Goal: Task Accomplishment & Management: Complete application form

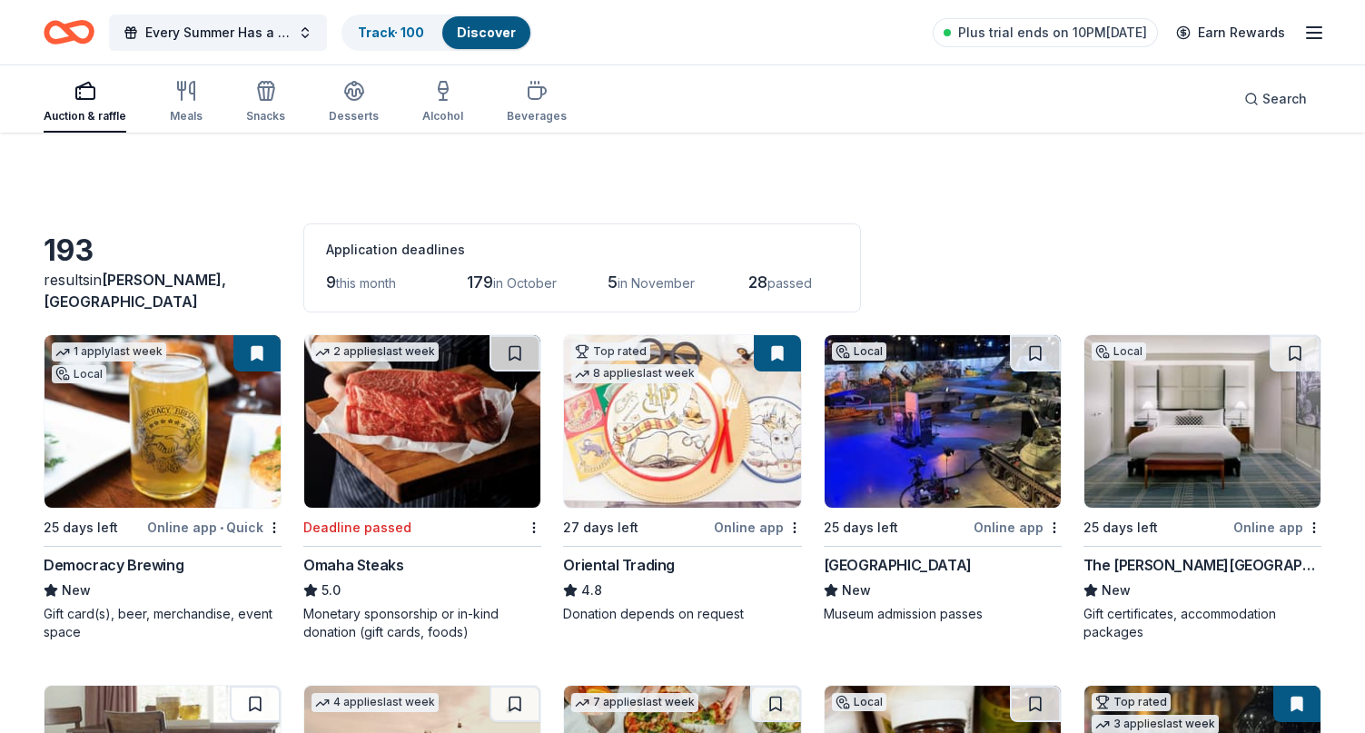
scroll to position [5721, 0]
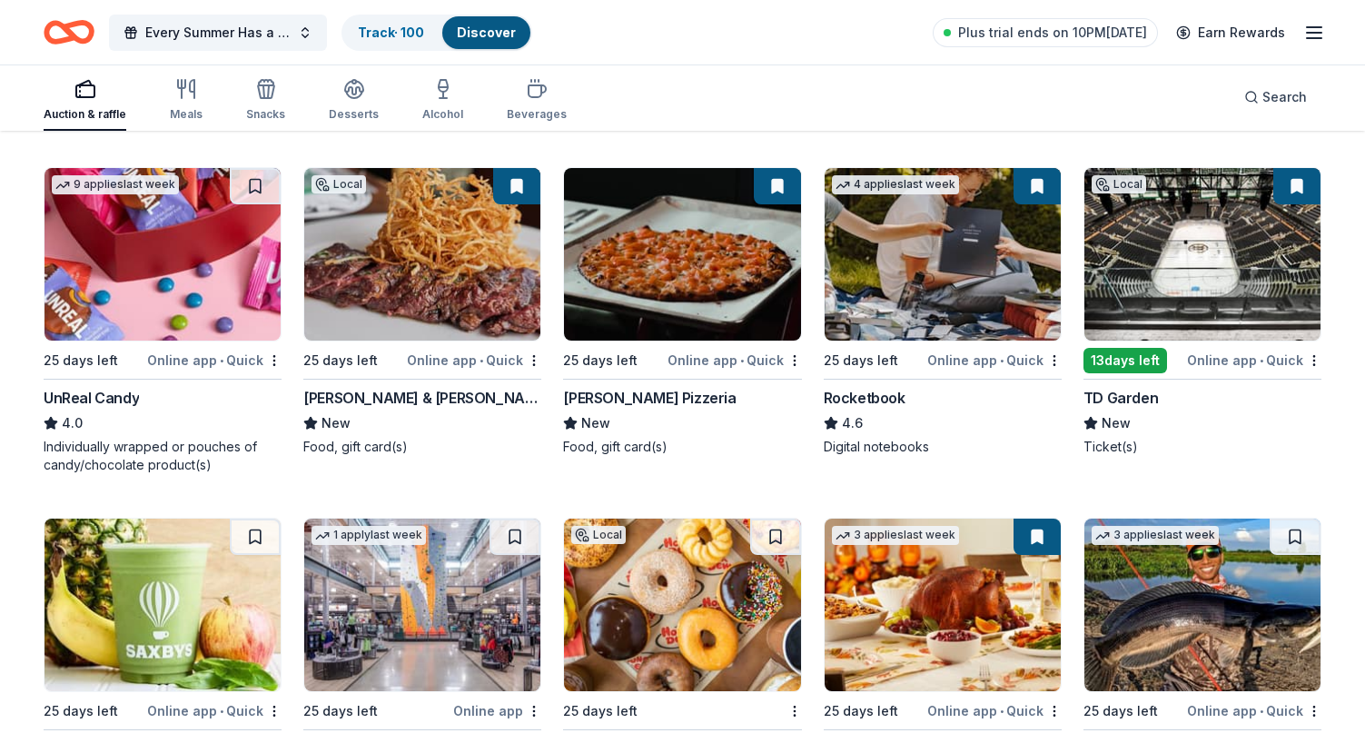
click at [370, 397] on div "Smith & Wollensky" at bounding box center [422, 398] width 238 height 22
click at [872, 395] on div "Rocketbook" at bounding box center [865, 398] width 82 height 22
click at [1133, 395] on div "TD Garden" at bounding box center [1120, 398] width 74 height 22
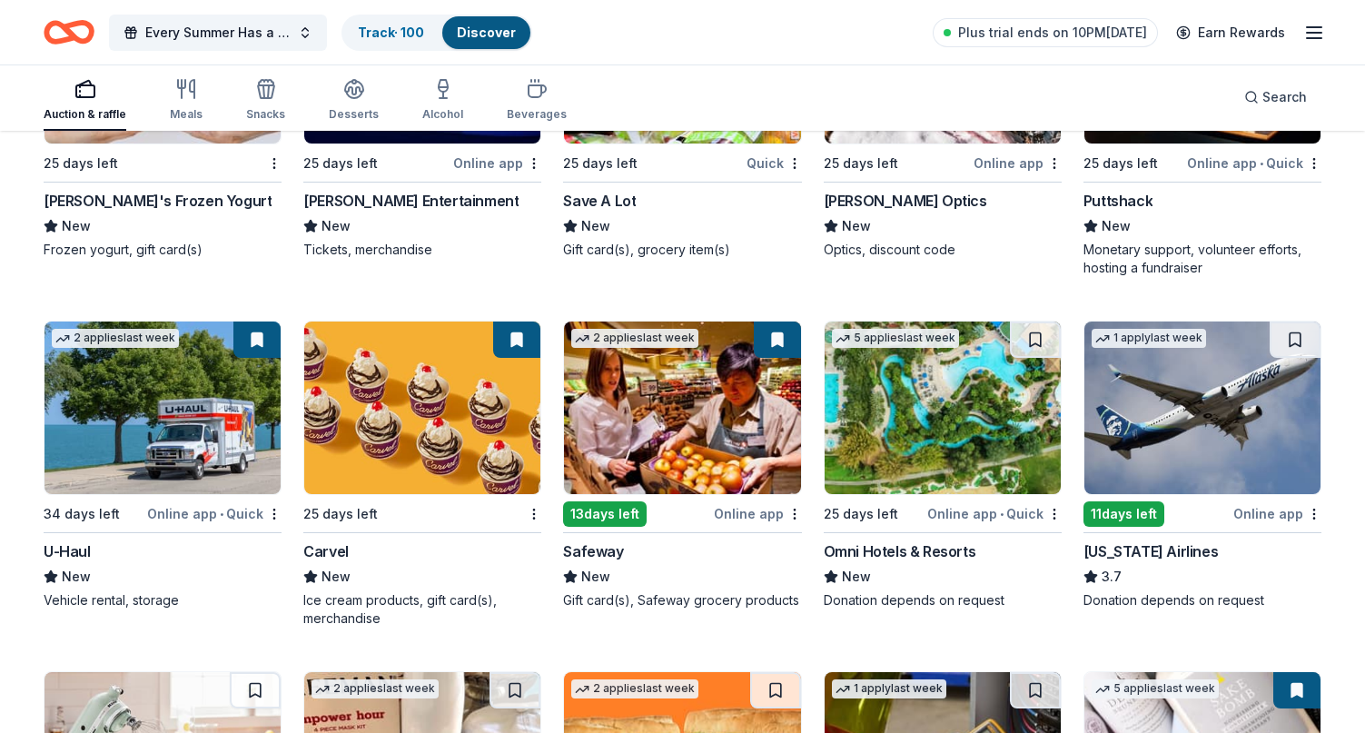
scroll to position [6630, 0]
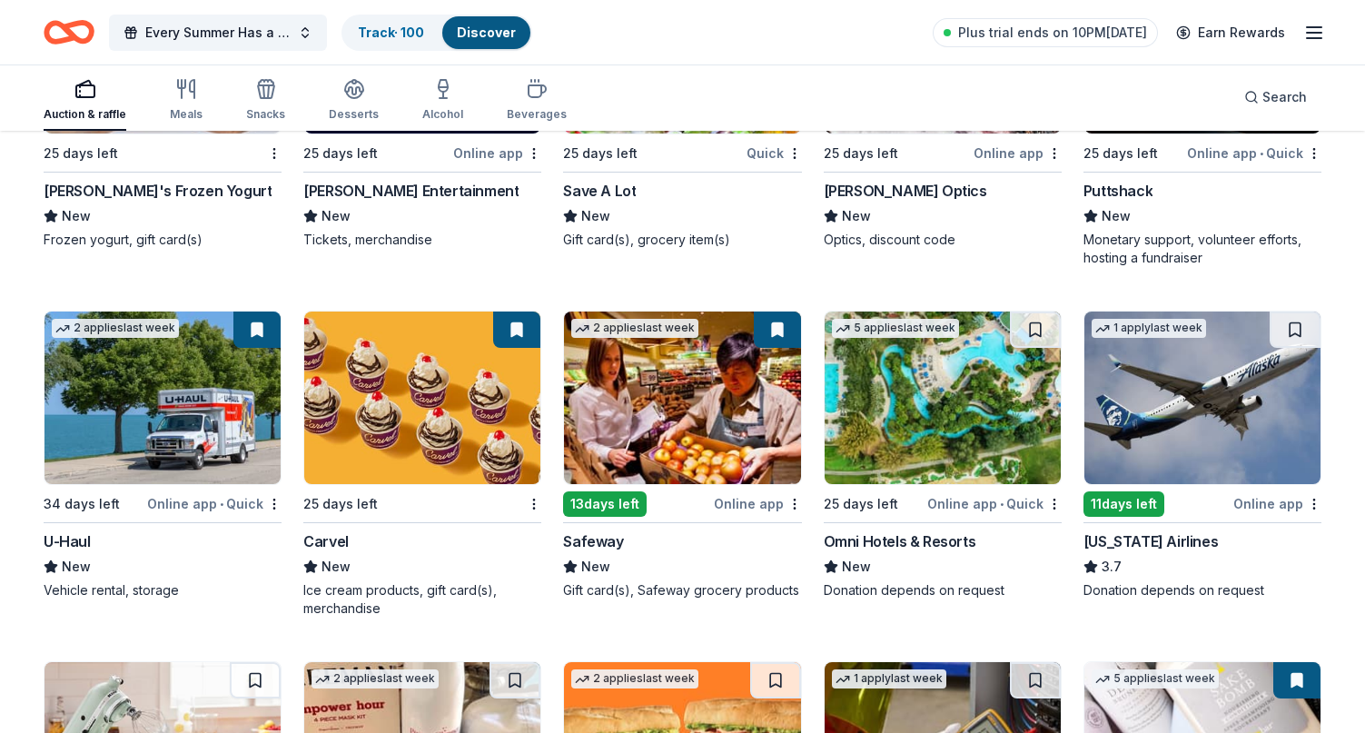
click at [208, 502] on div "Online app • Quick" at bounding box center [214, 503] width 134 height 23
click at [952, 536] on div "Omni Hotels & Resorts" at bounding box center [900, 541] width 153 height 22
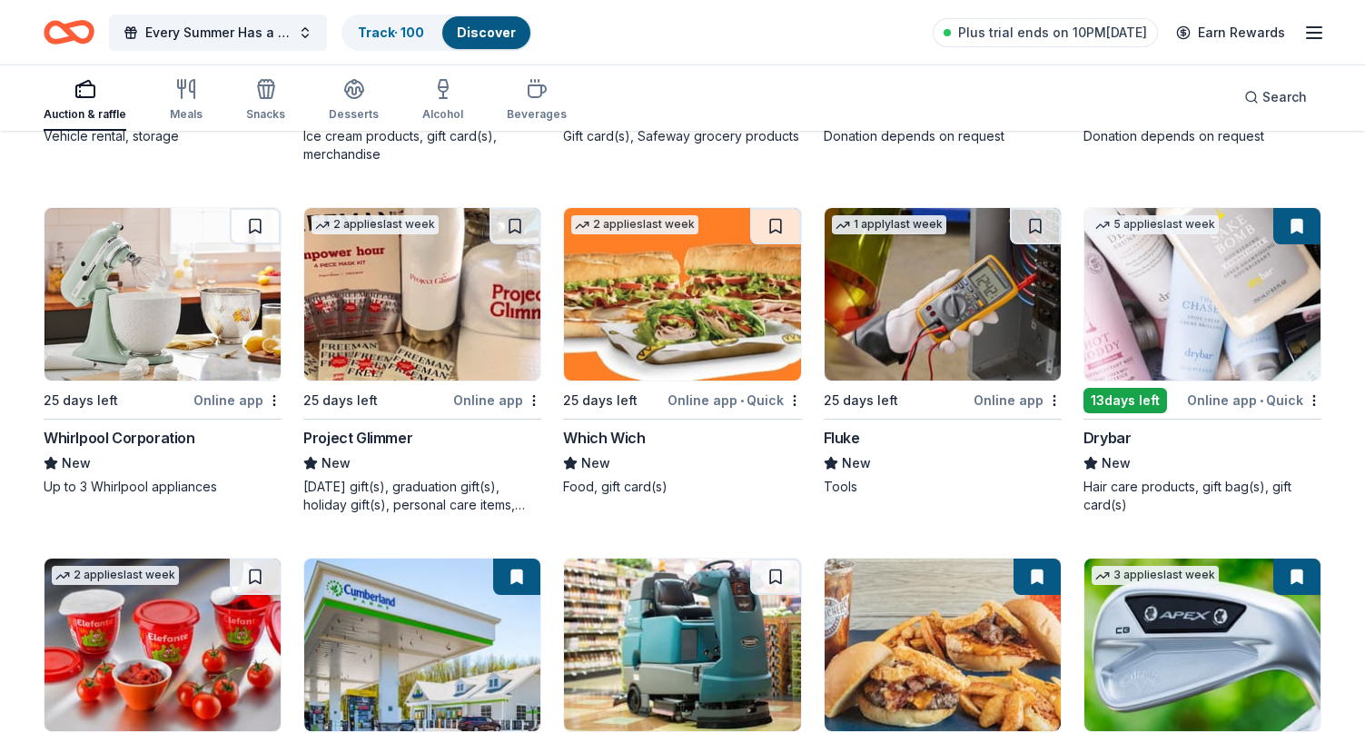
scroll to position [7175, 0]
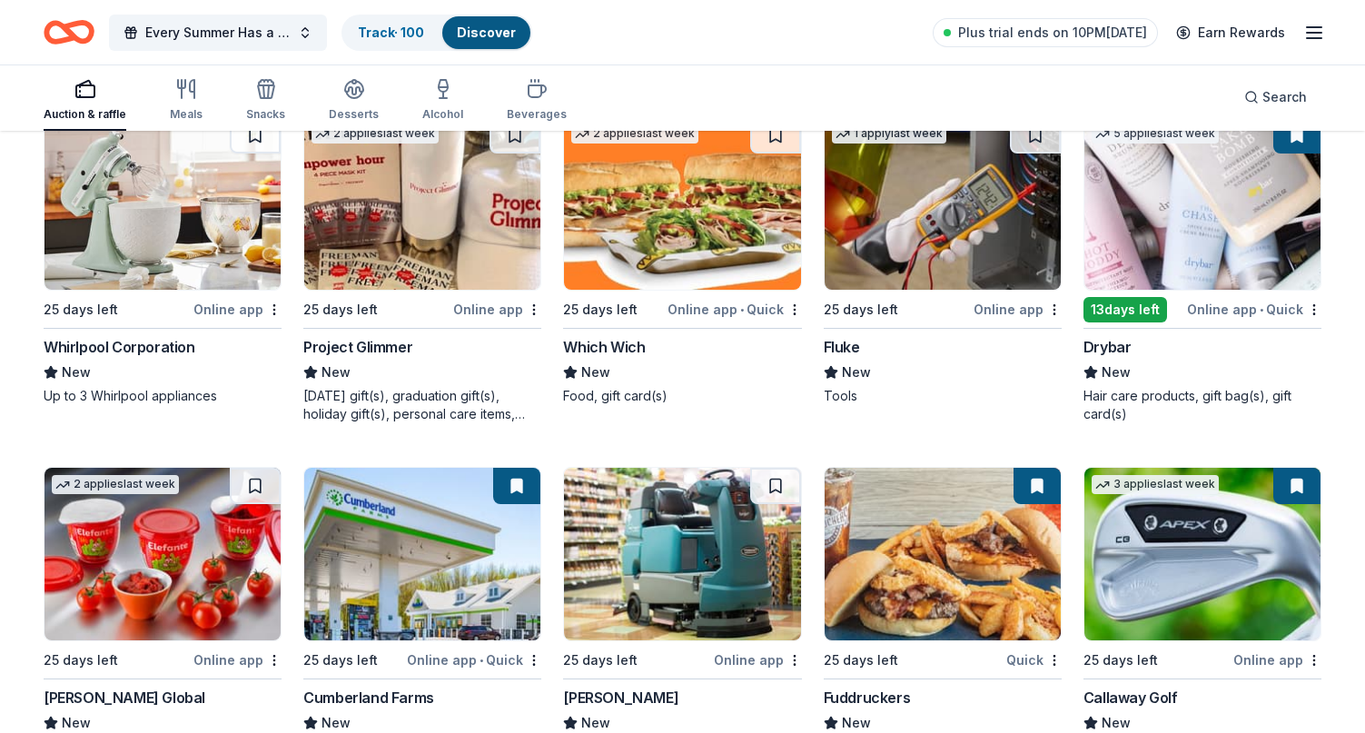
click at [1218, 313] on div "Online app • Quick" at bounding box center [1254, 309] width 134 height 23
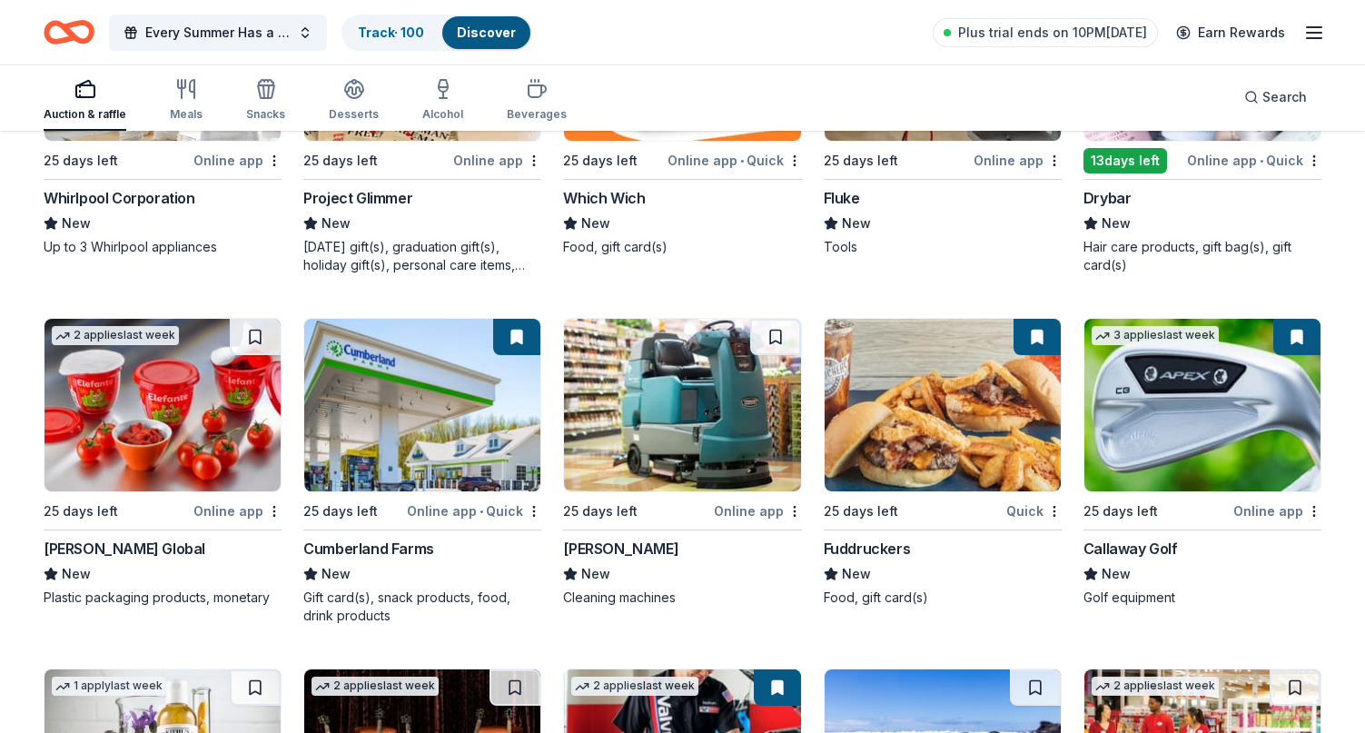
scroll to position [7356, 0]
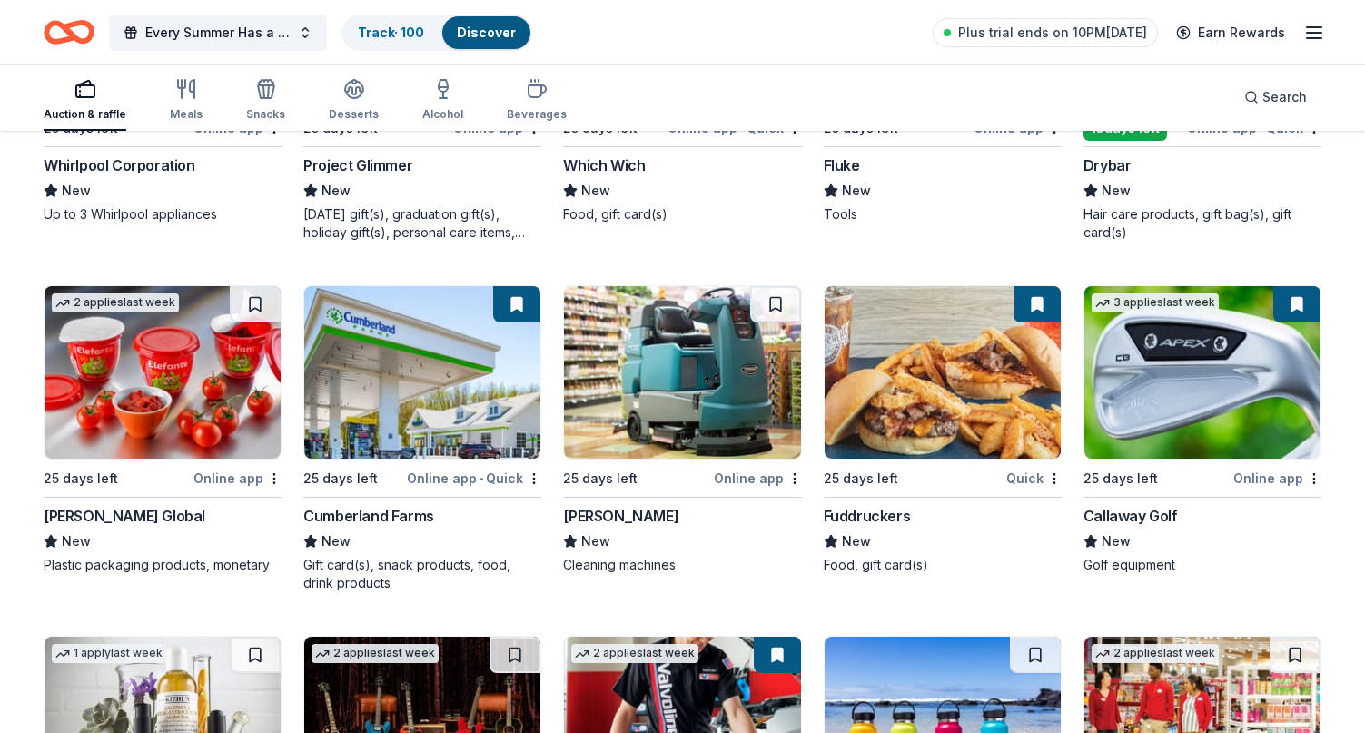
click at [884, 513] on div "Fuddruckers" at bounding box center [867, 516] width 87 height 22
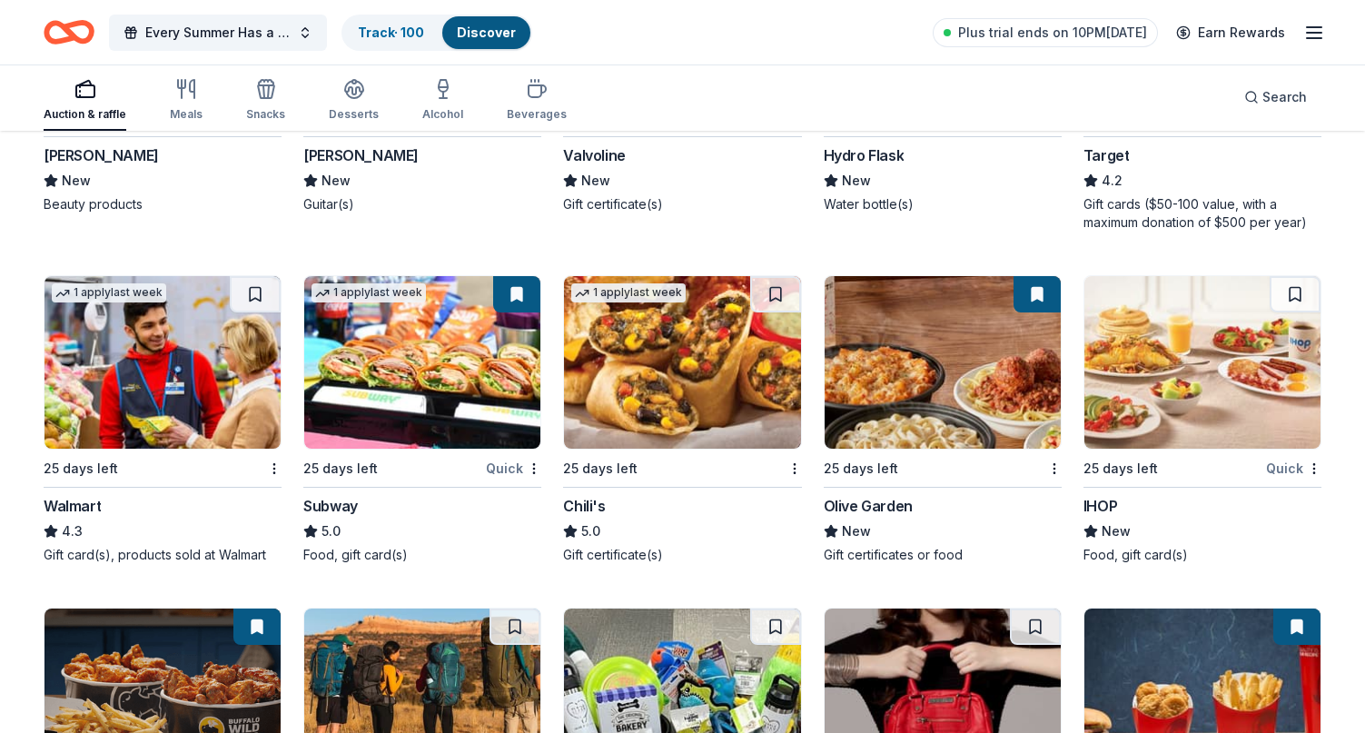
scroll to position [8083, 0]
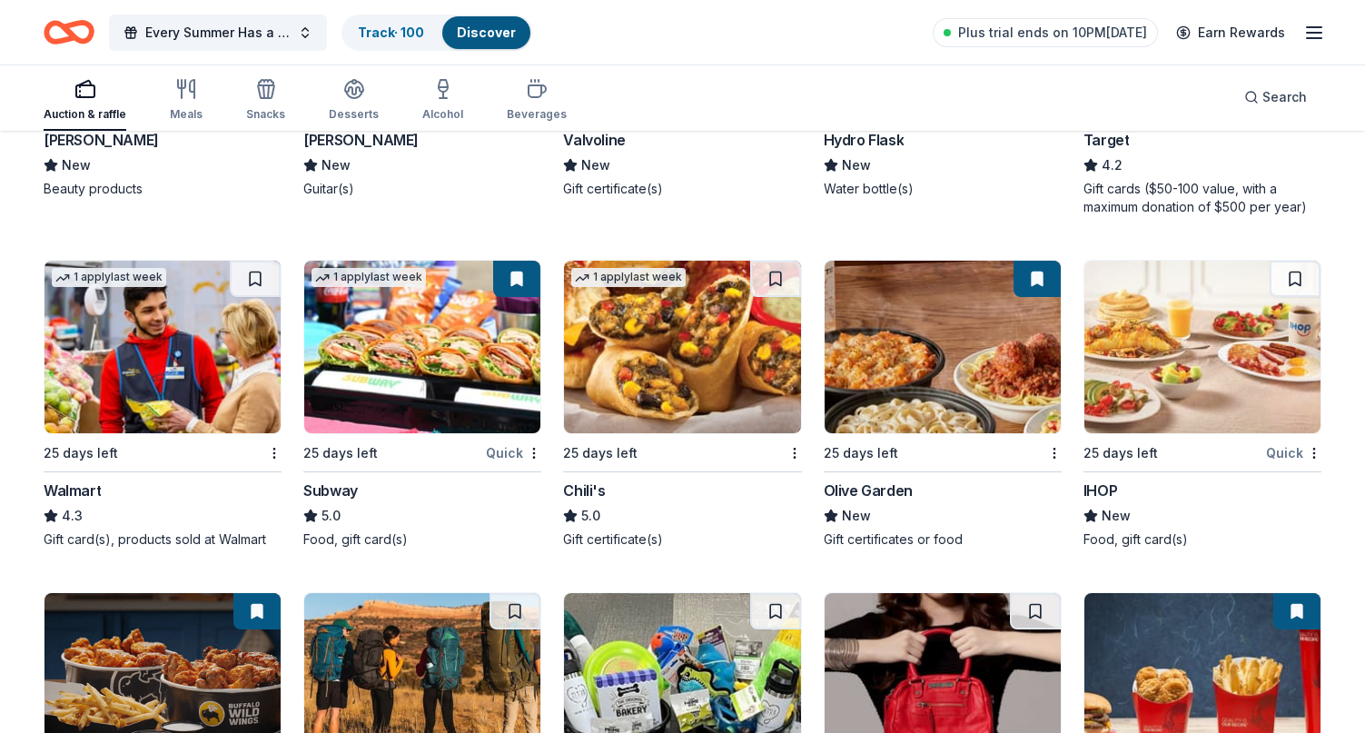
click at [591, 487] on div "Chili's" at bounding box center [584, 491] width 42 height 22
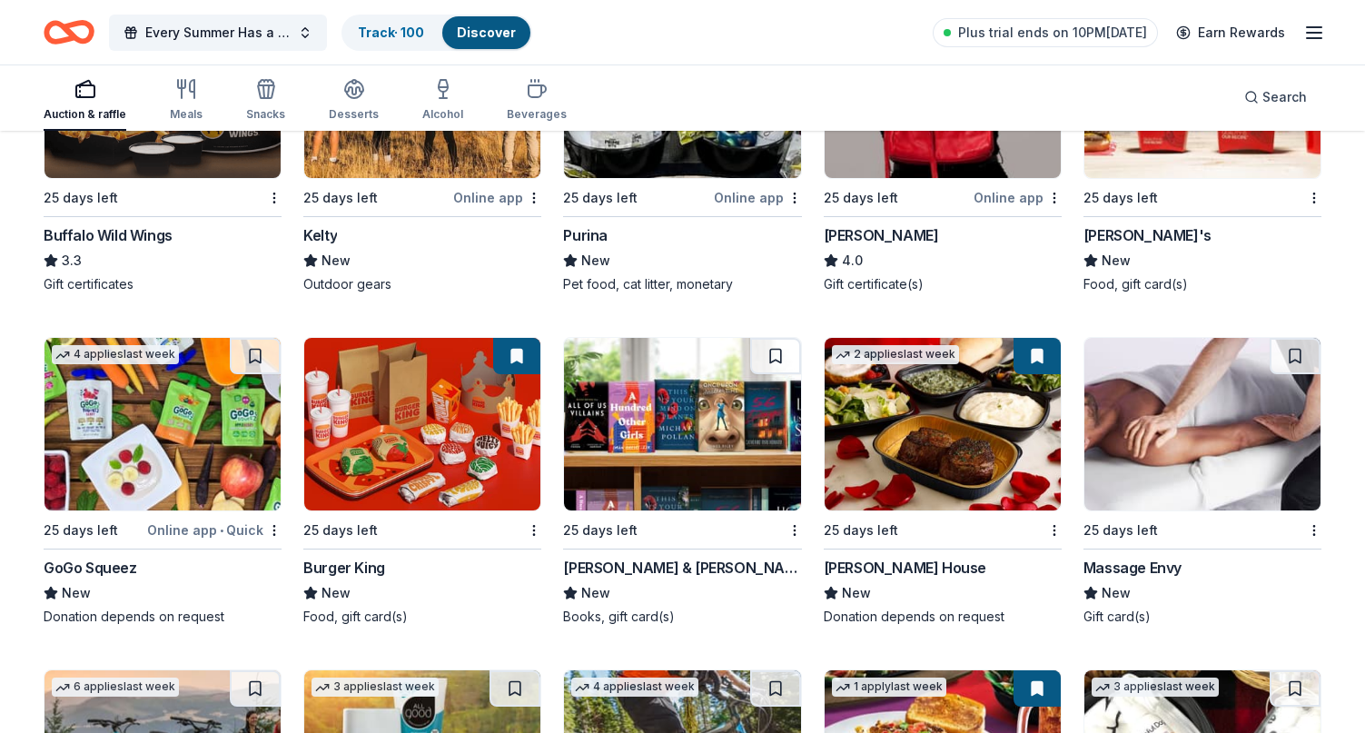
scroll to position [8718, 0]
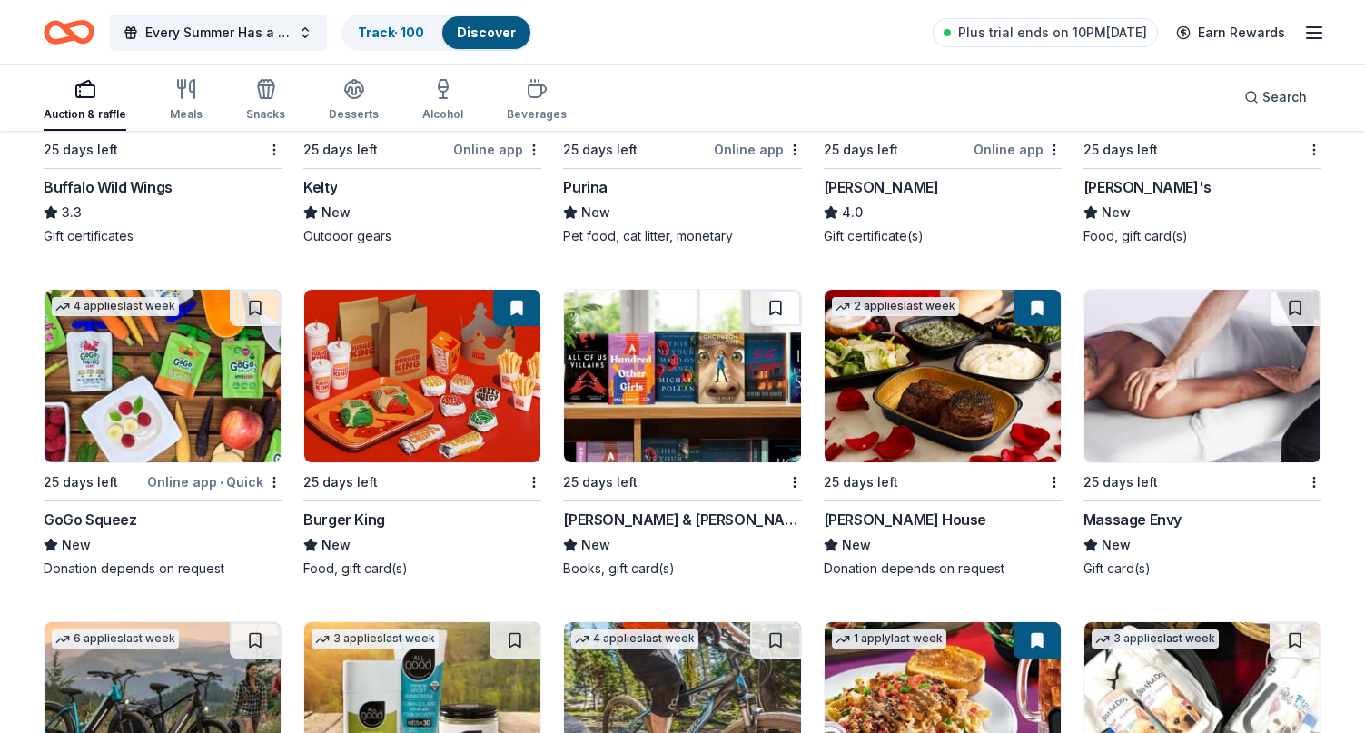
click at [941, 517] on div "Ruth's Chris Steak House" at bounding box center [905, 520] width 163 height 22
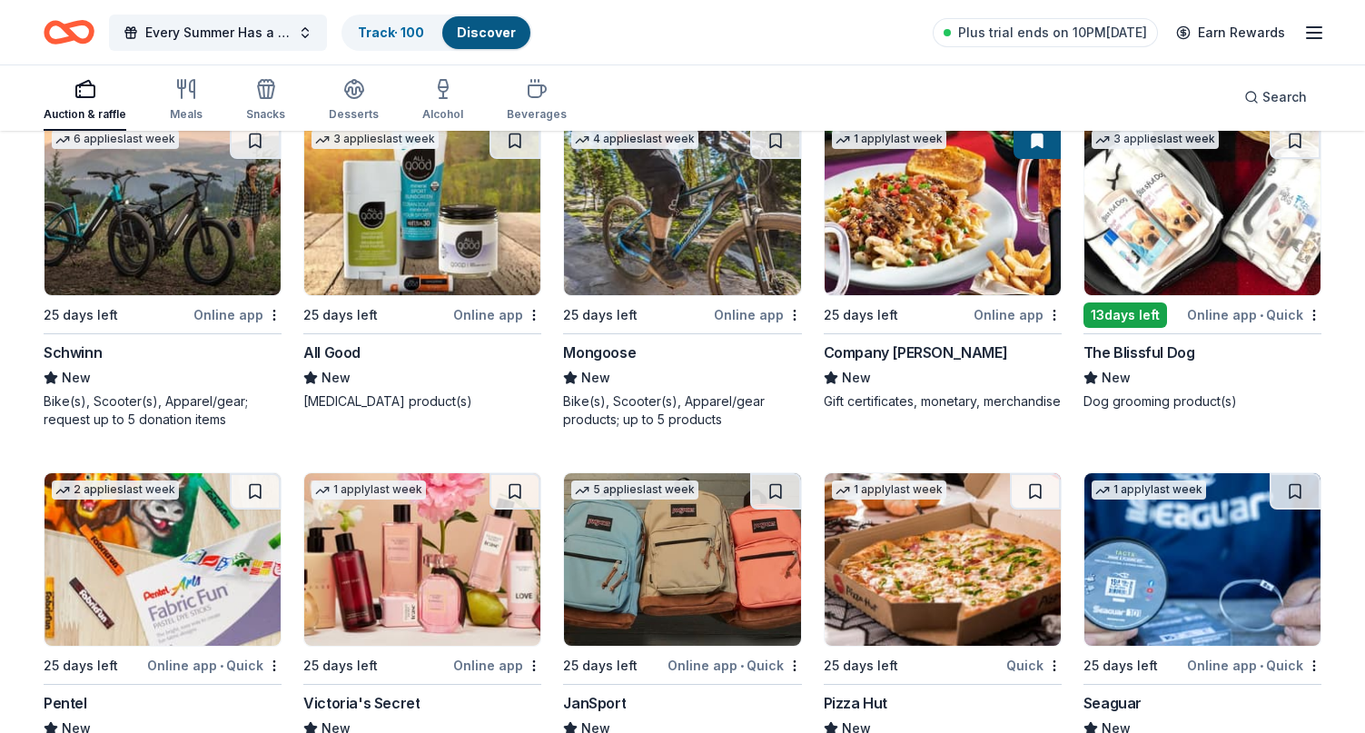
scroll to position [9354, 0]
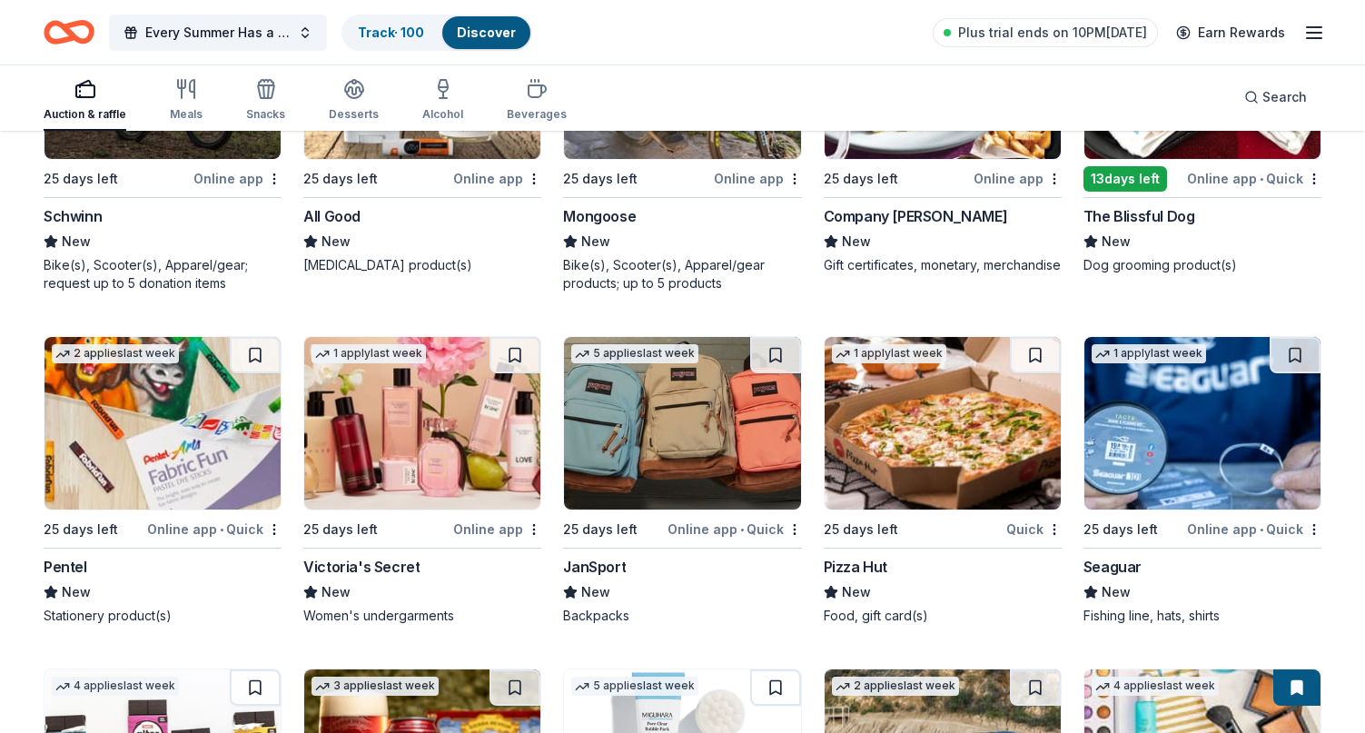
click at [481, 527] on div "Online app" at bounding box center [497, 529] width 88 height 23
click at [724, 531] on div "Online app • Quick" at bounding box center [735, 529] width 134 height 23
click at [870, 560] on div "Pizza Hut" at bounding box center [856, 567] width 64 height 22
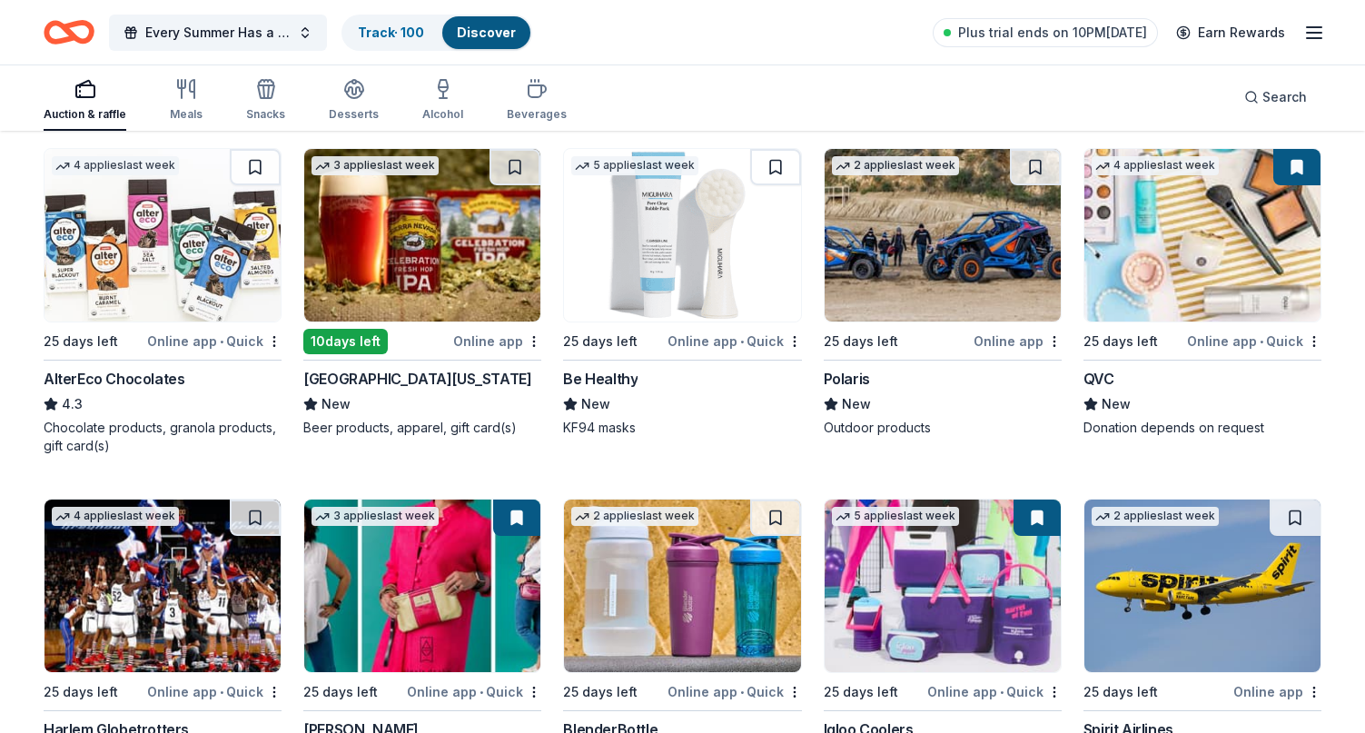
scroll to position [10171, 0]
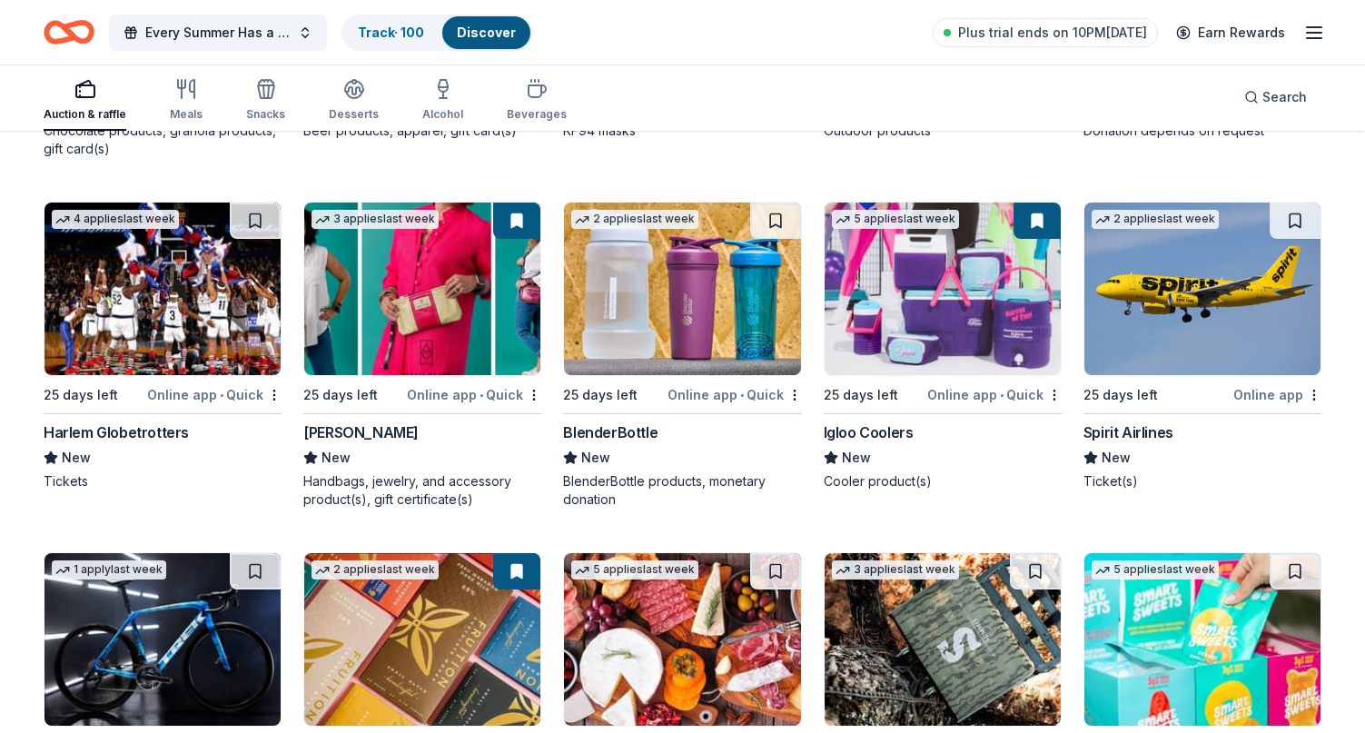
click at [859, 431] on div "Igloo Coolers" at bounding box center [869, 432] width 90 height 22
click at [153, 423] on div "Harlem Globetrotters" at bounding box center [116, 432] width 145 height 22
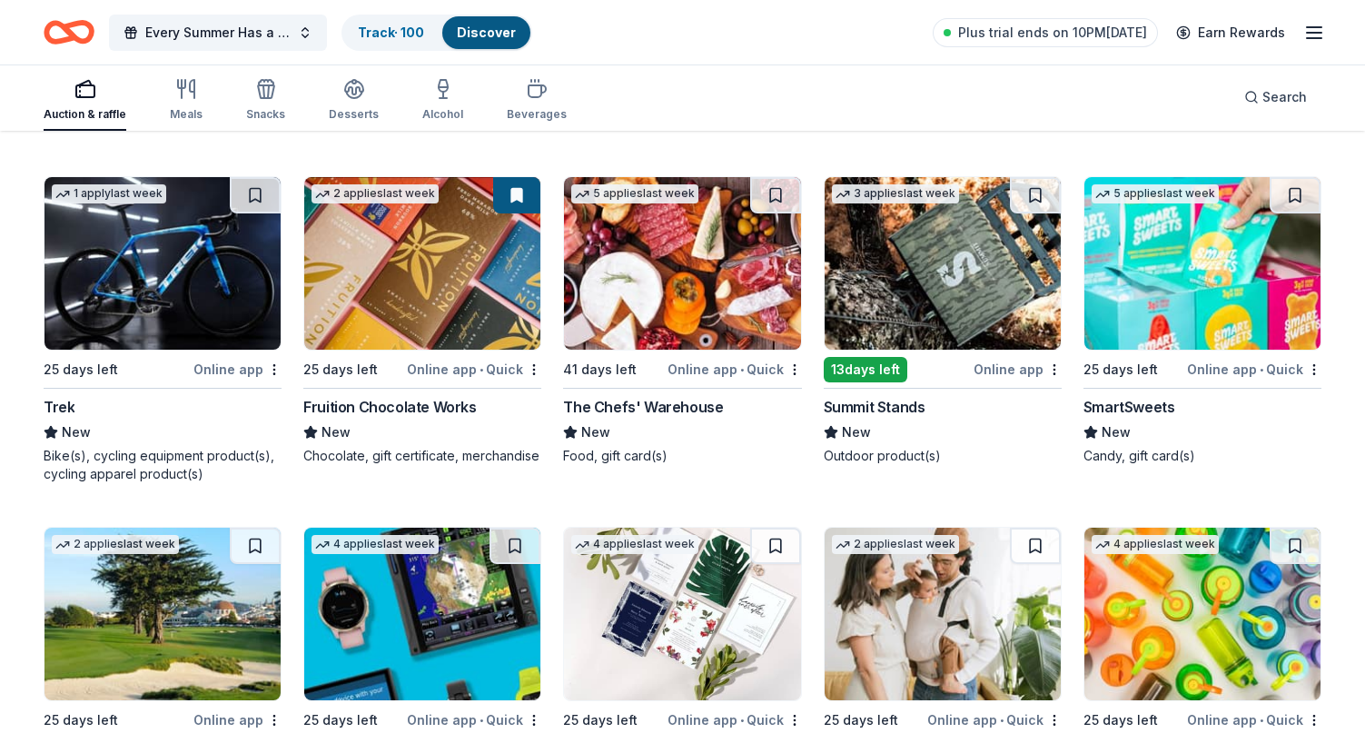
scroll to position [10444, 0]
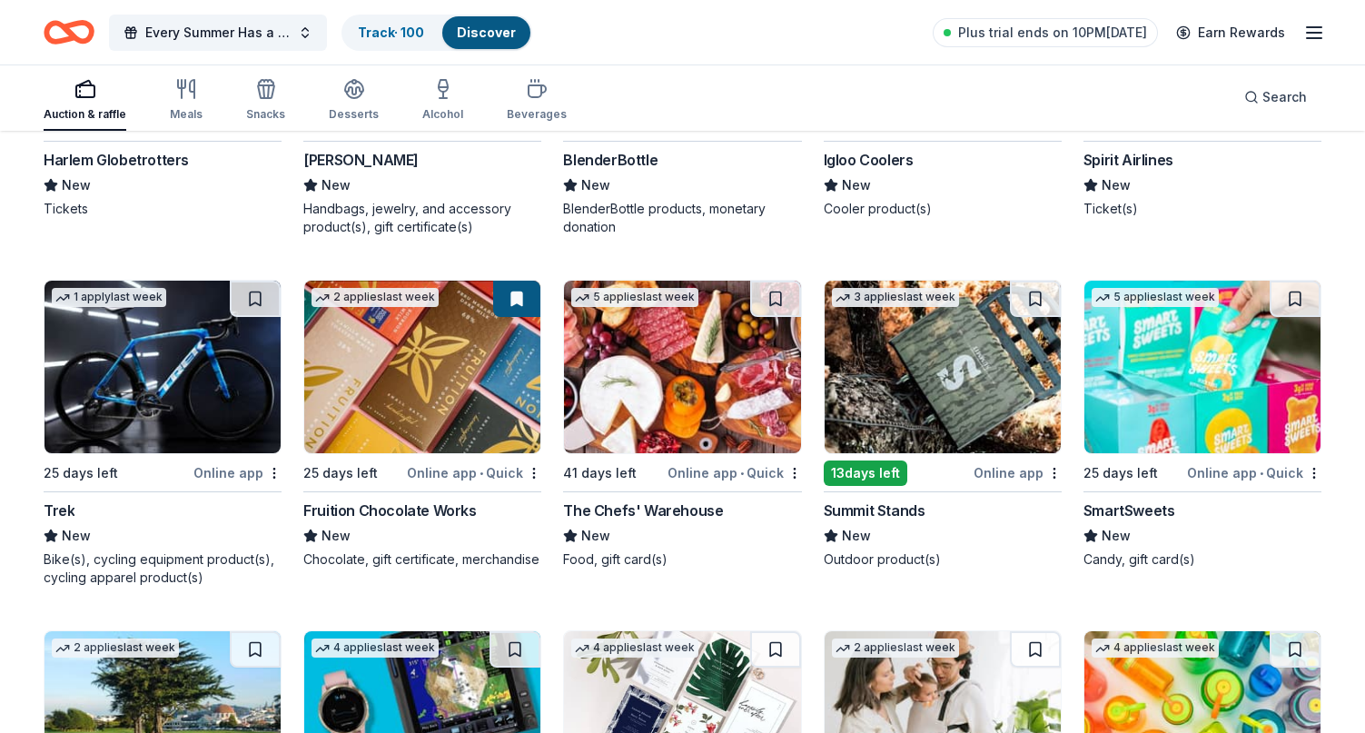
click at [642, 506] on div "The Chefs' Warehouse" at bounding box center [643, 510] width 160 height 22
click at [437, 504] on div "Fruition Chocolate Works" at bounding box center [389, 510] width 173 height 22
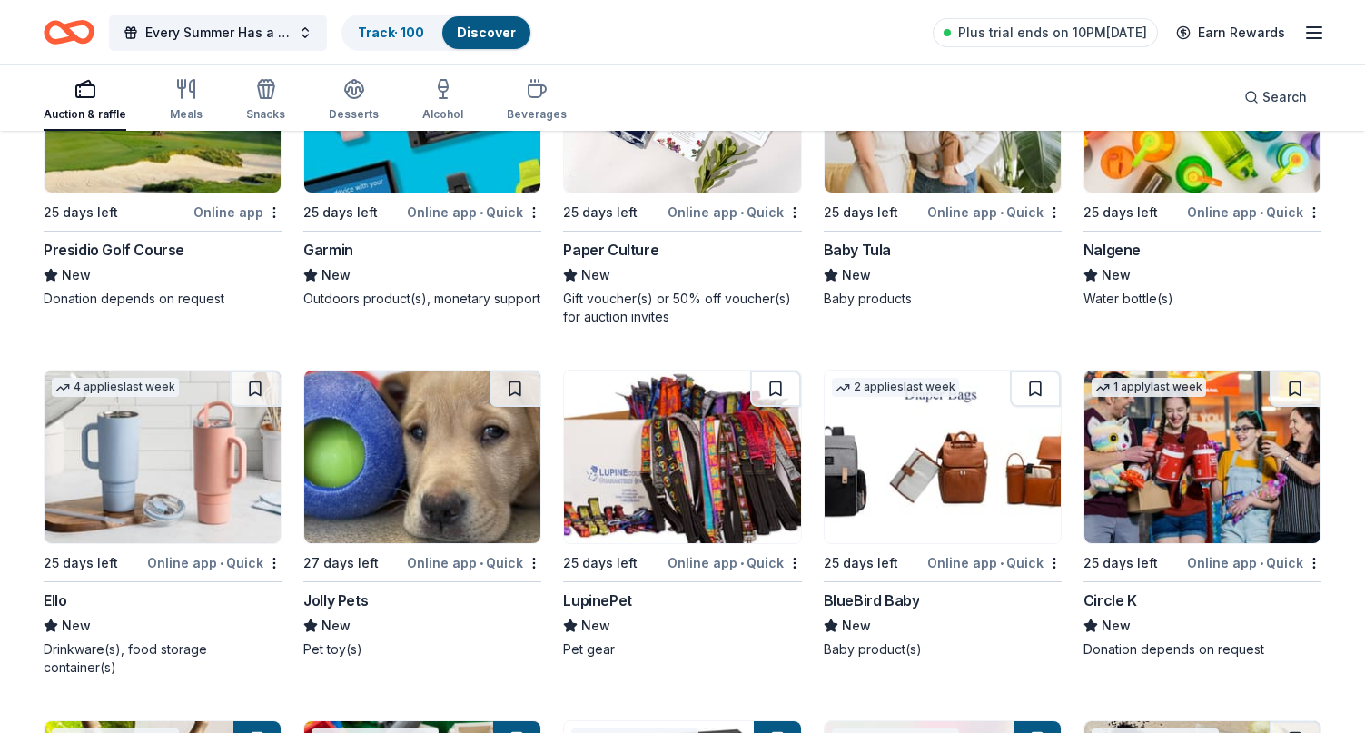
scroll to position [11066, 0]
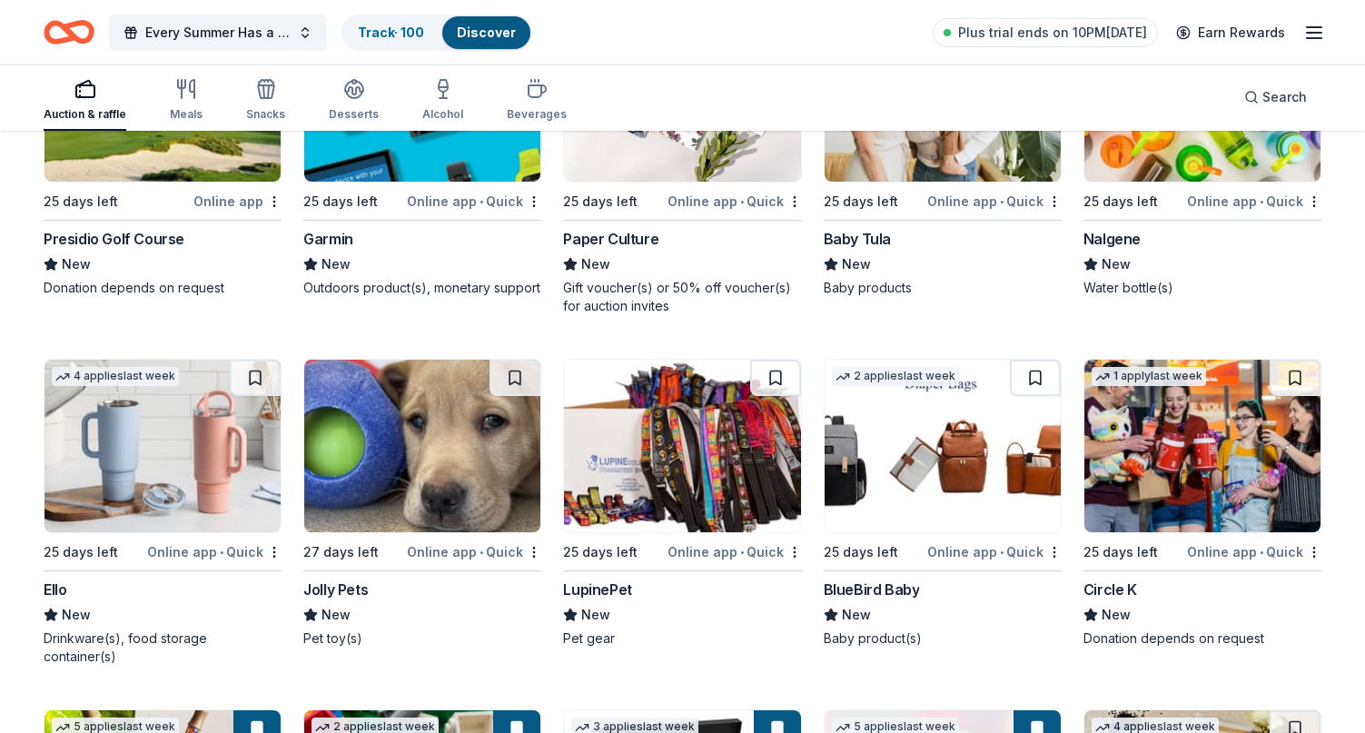
click at [1105, 586] on div "Circle K" at bounding box center [1110, 590] width 54 height 22
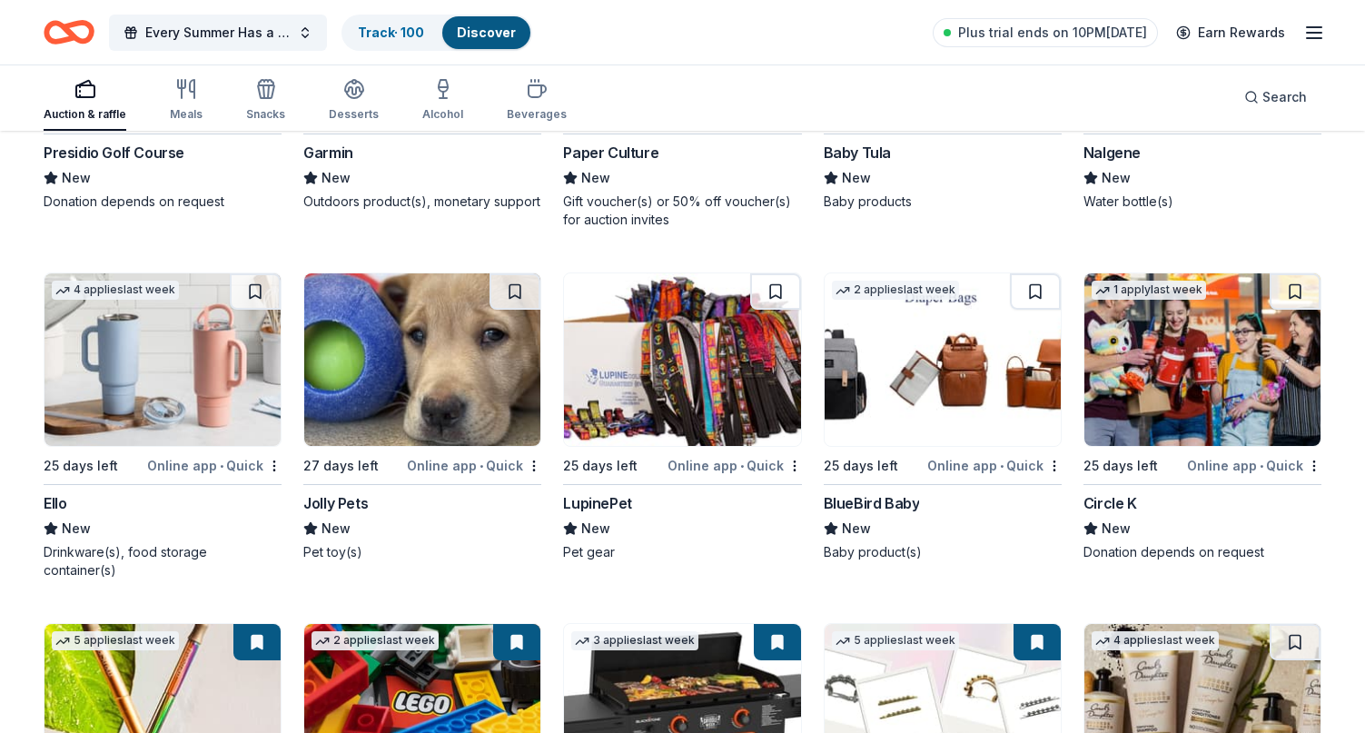
scroll to position [11429, 0]
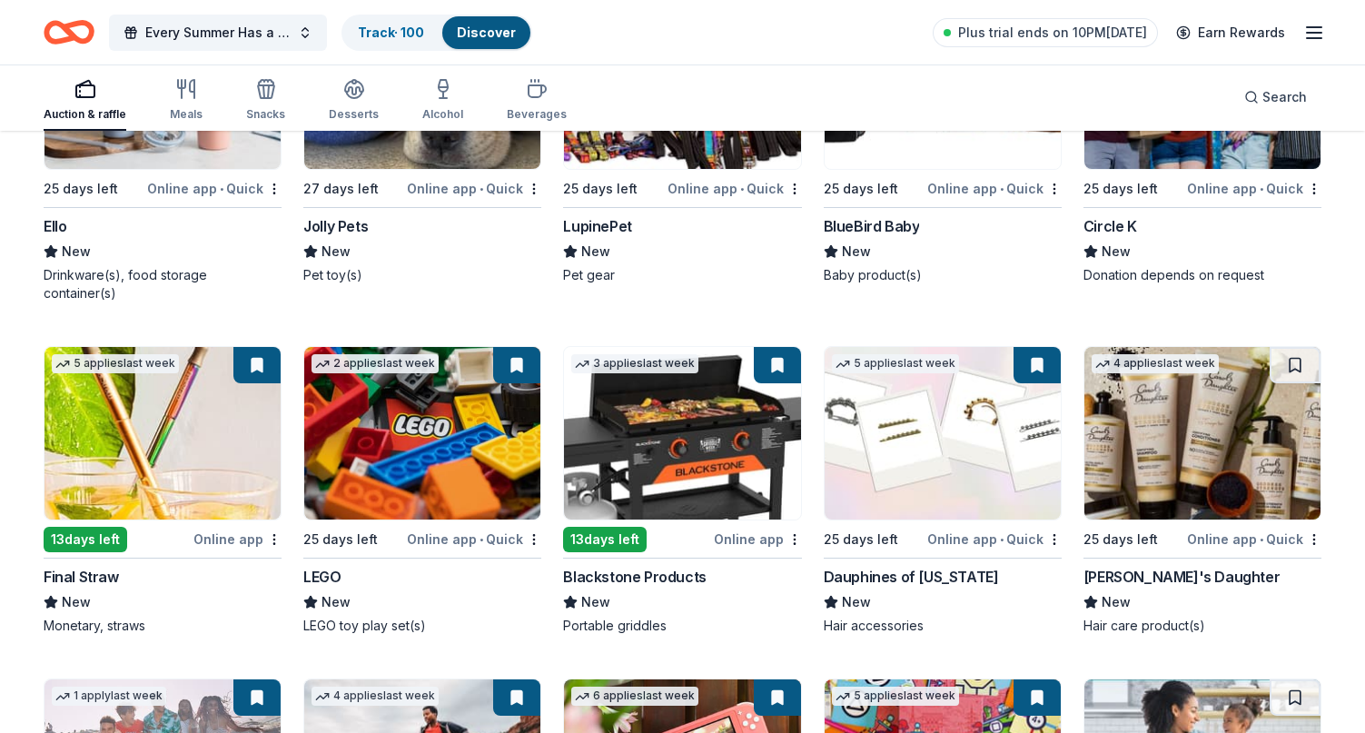
click at [456, 528] on div "Online app • Quick" at bounding box center [474, 539] width 134 height 23
click at [104, 566] on div "Final Straw" at bounding box center [81, 577] width 75 height 22
click at [685, 566] on div "Blackstone Products" at bounding box center [634, 577] width 143 height 22
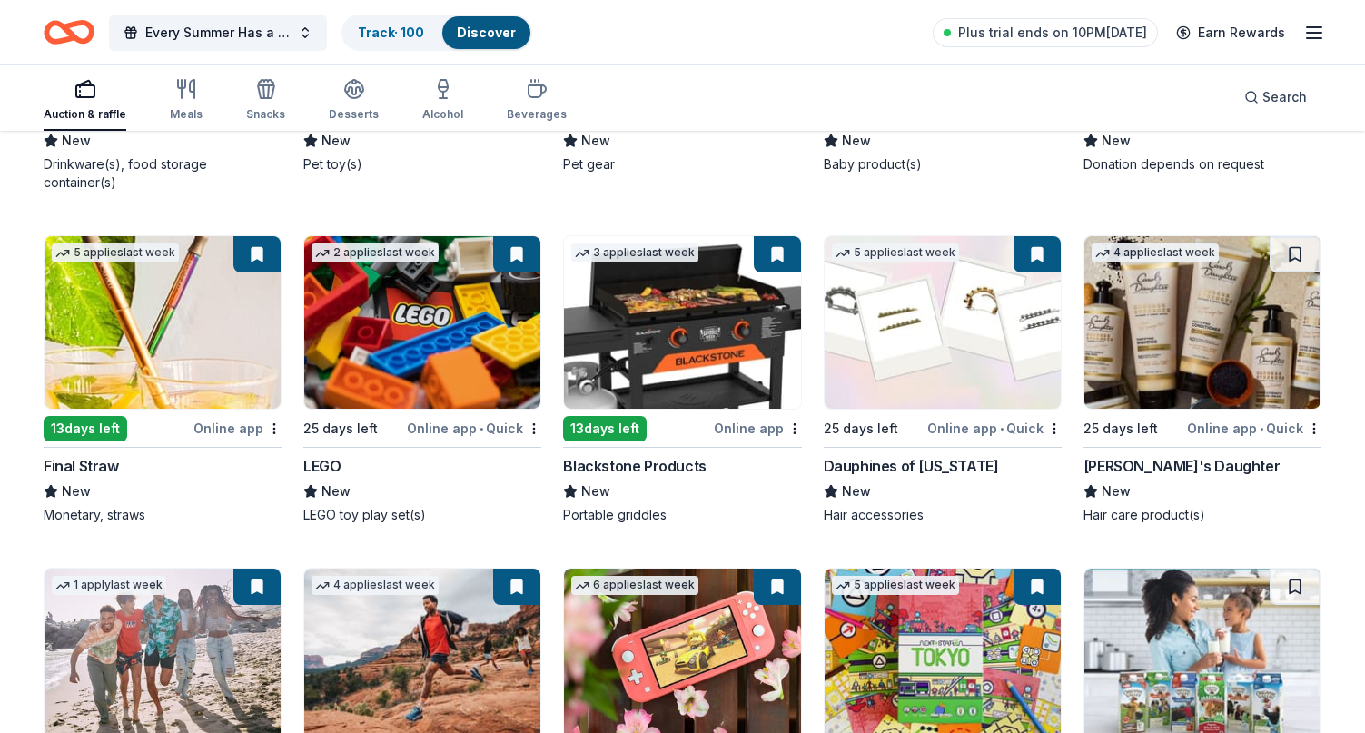
scroll to position [11793, 0]
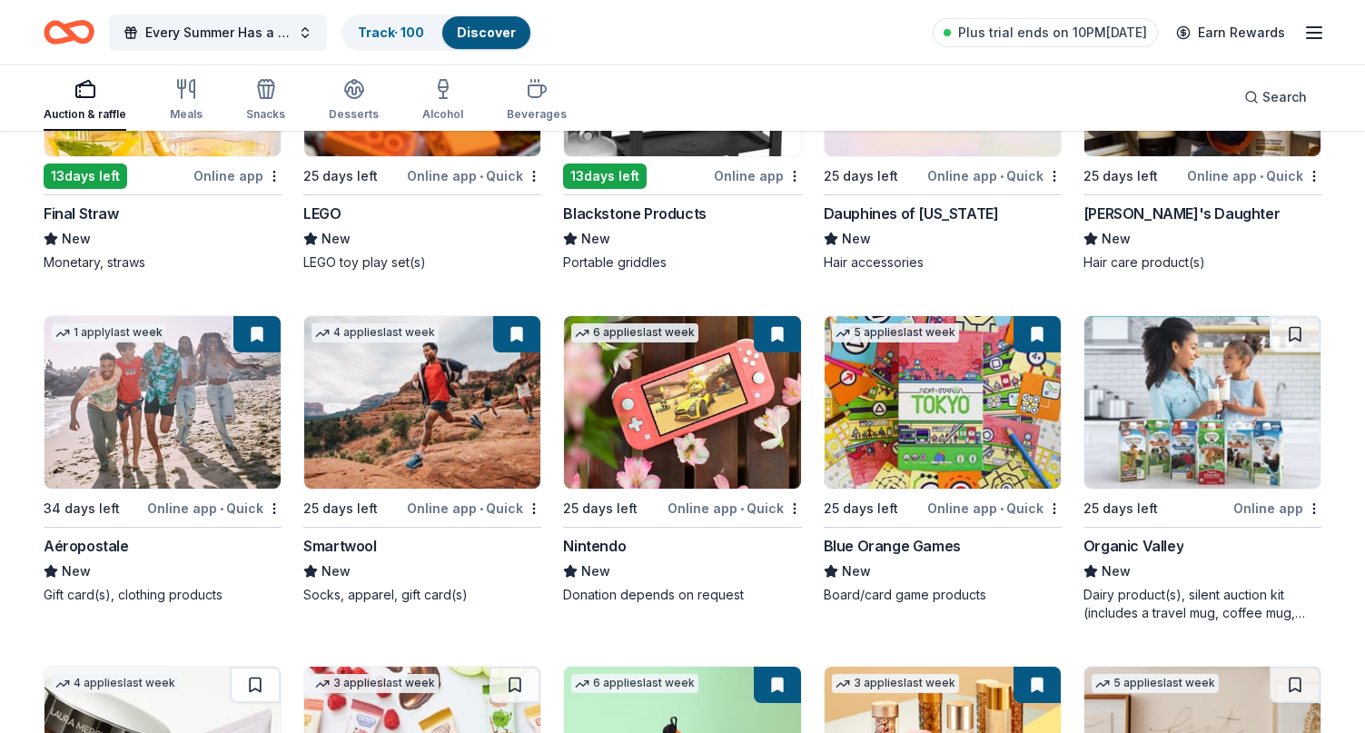
click at [701, 497] on div "Online app • Quick" at bounding box center [735, 508] width 134 height 23
click at [98, 535] on div "Aéropostale" at bounding box center [86, 546] width 85 height 22
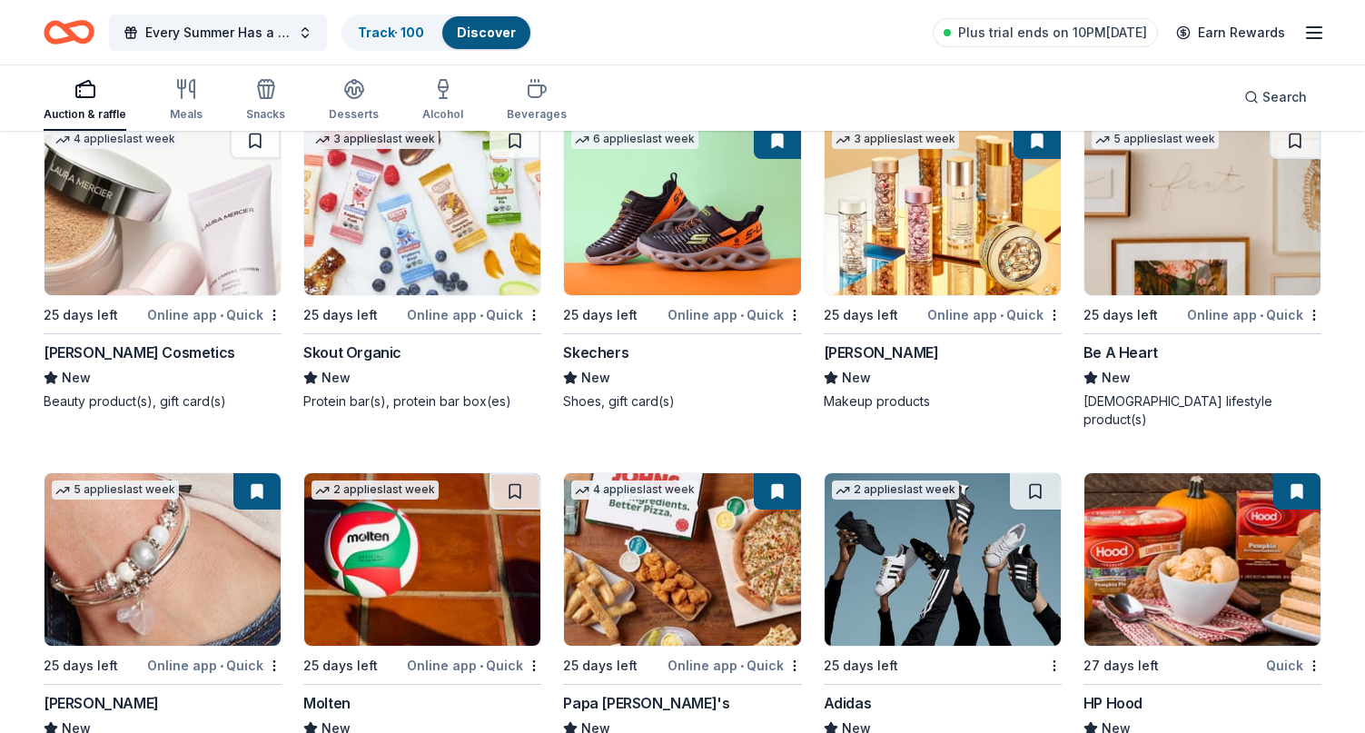
scroll to position [12414, 0]
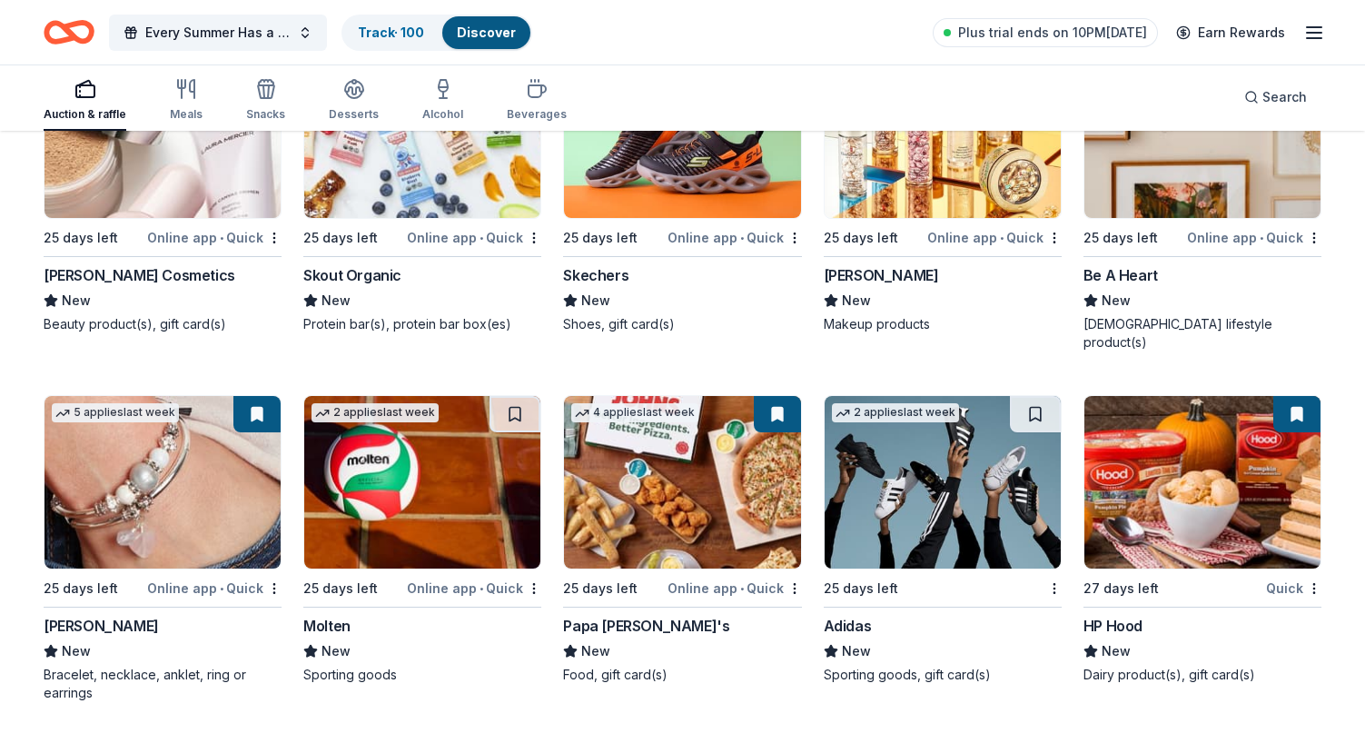
click at [430, 577] on div "Online app • Quick" at bounding box center [474, 588] width 134 height 23
click at [621, 615] on div "Papa [PERSON_NAME]'s" at bounding box center [646, 626] width 166 height 22
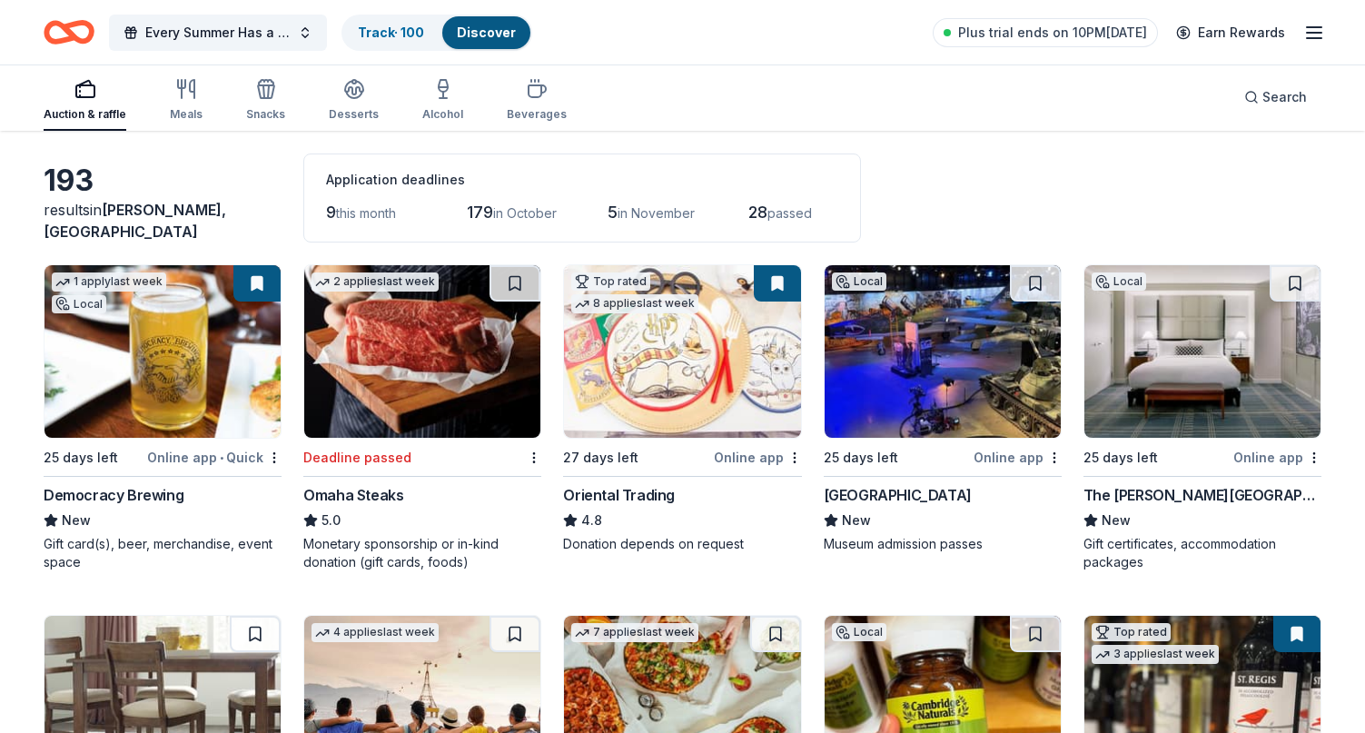
scroll to position [0, 0]
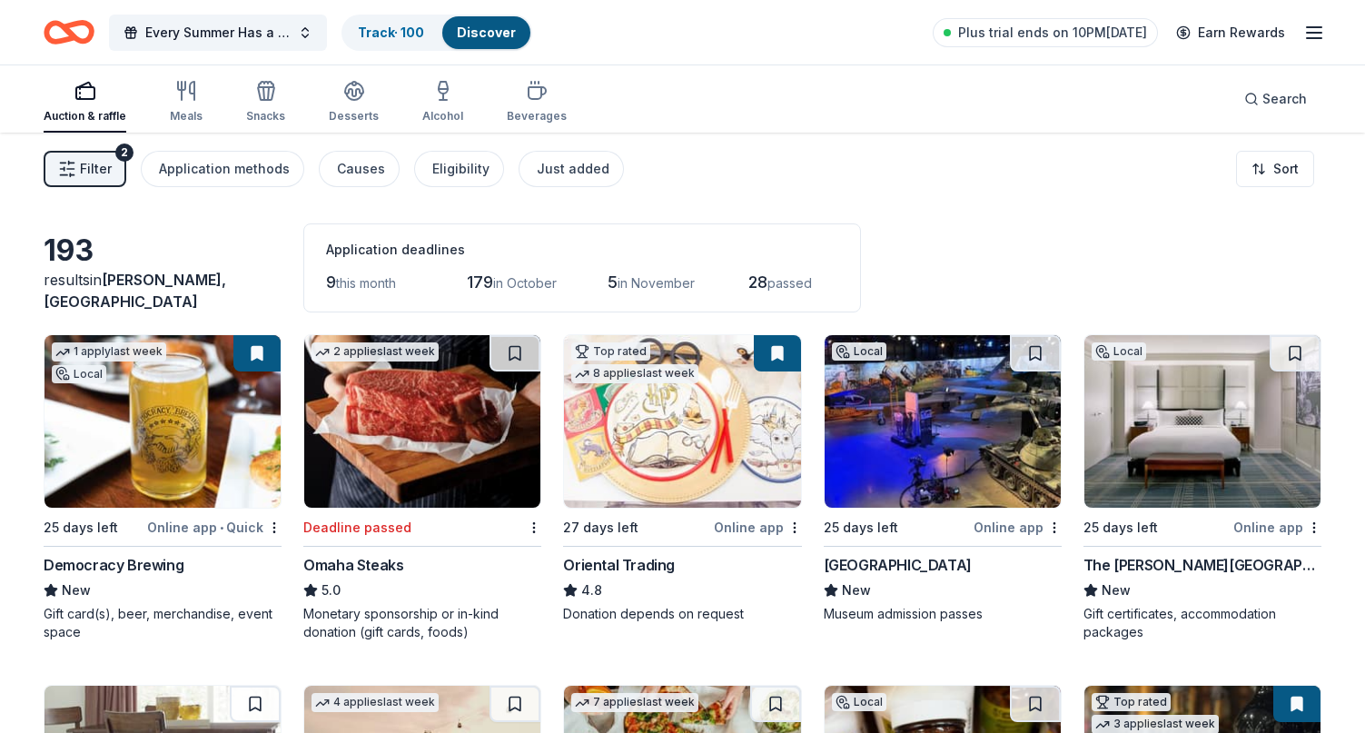
click at [1181, 255] on div "193 results in Shirley, MA Application deadlines 9 this month 179 in October 5 …" at bounding box center [683, 267] width 1278 height 89
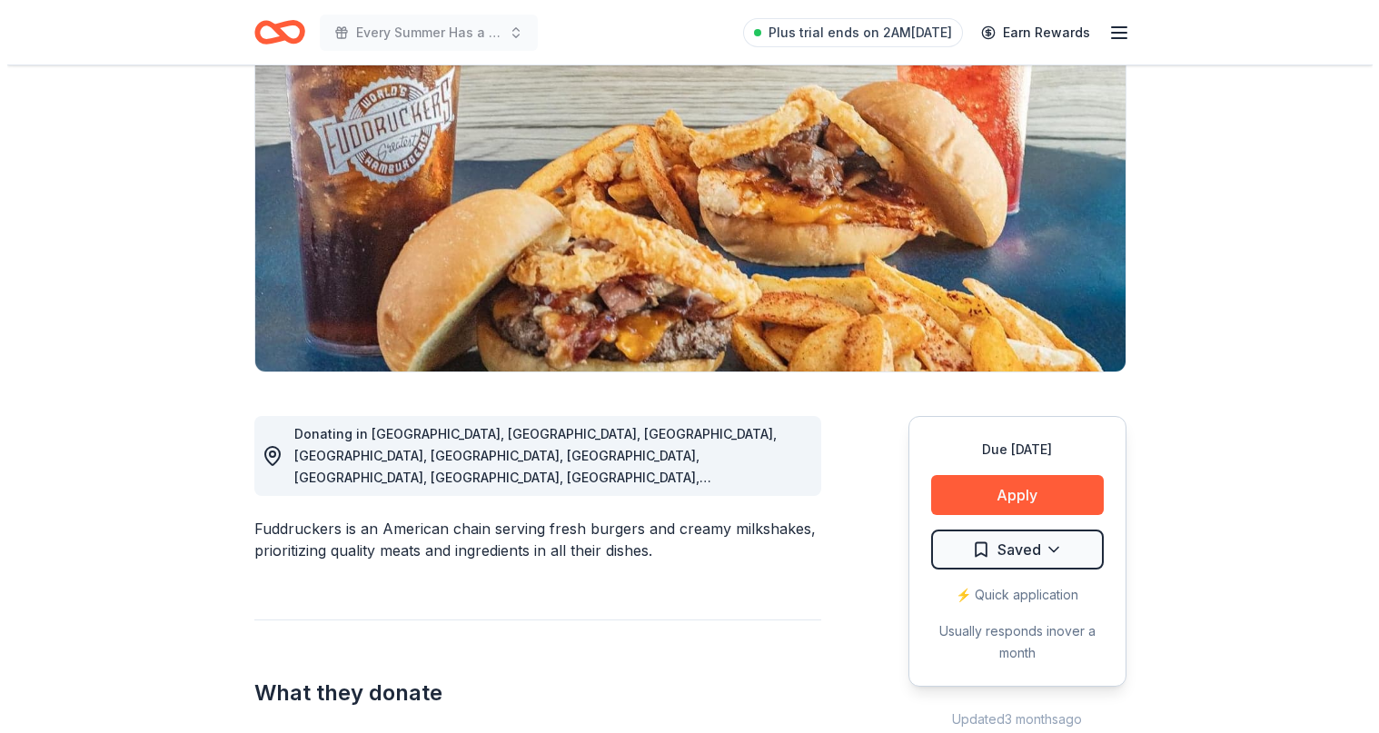
scroll to position [182, 0]
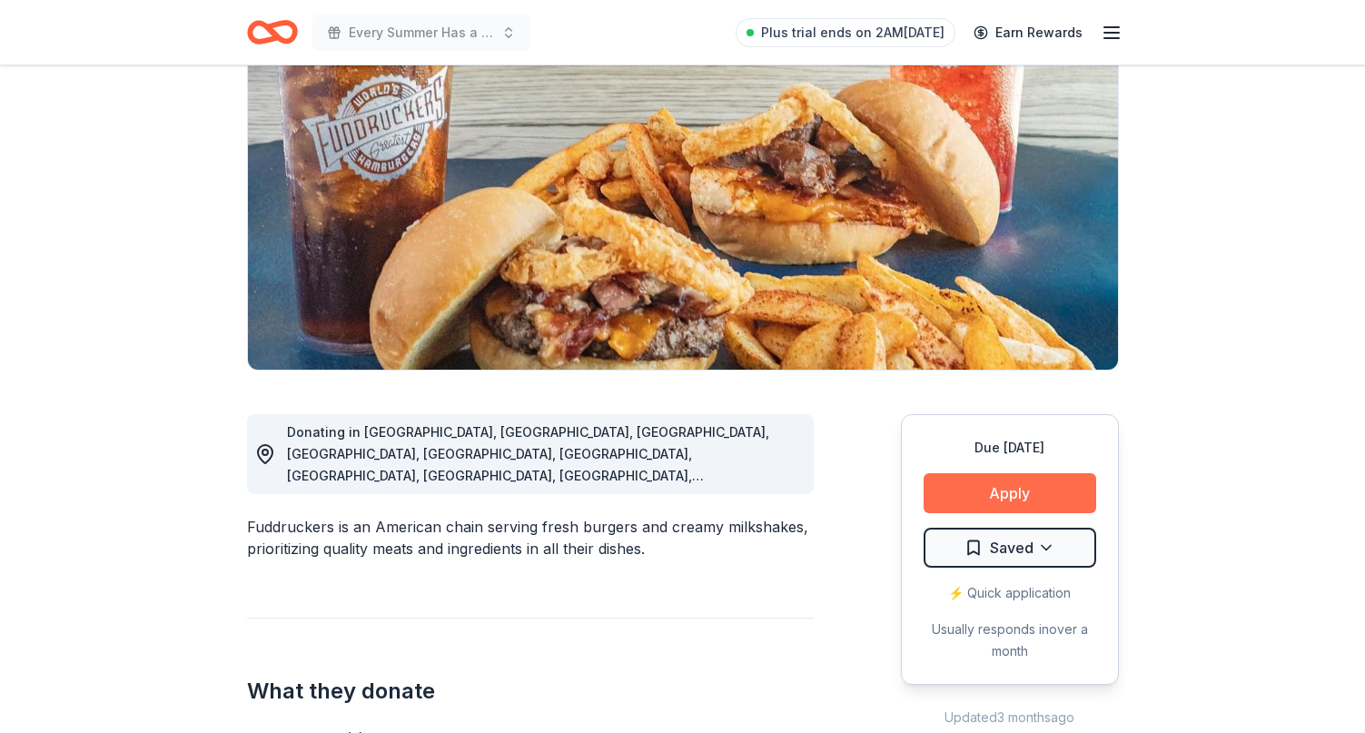
click at [1011, 488] on button "Apply" at bounding box center [1010, 493] width 173 height 40
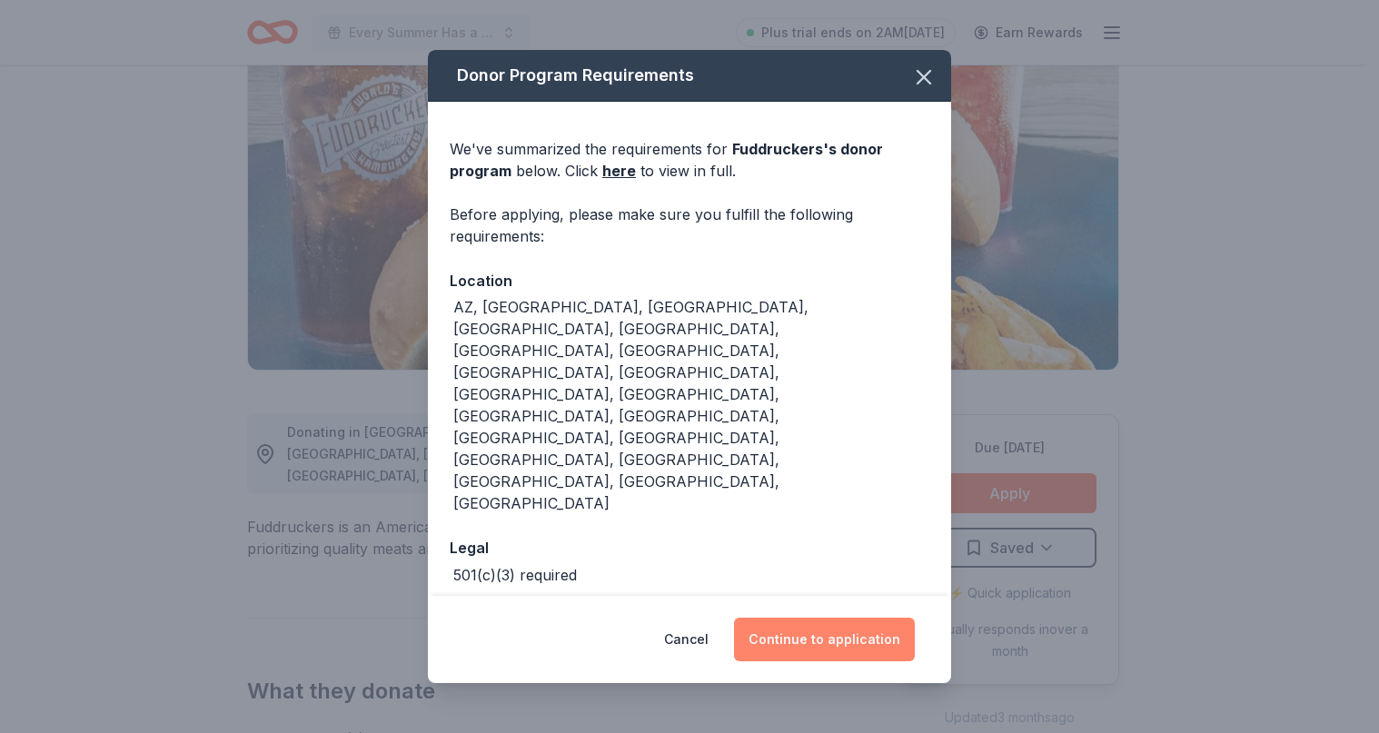
click at [842, 618] on button "Continue to application" at bounding box center [824, 640] width 181 height 44
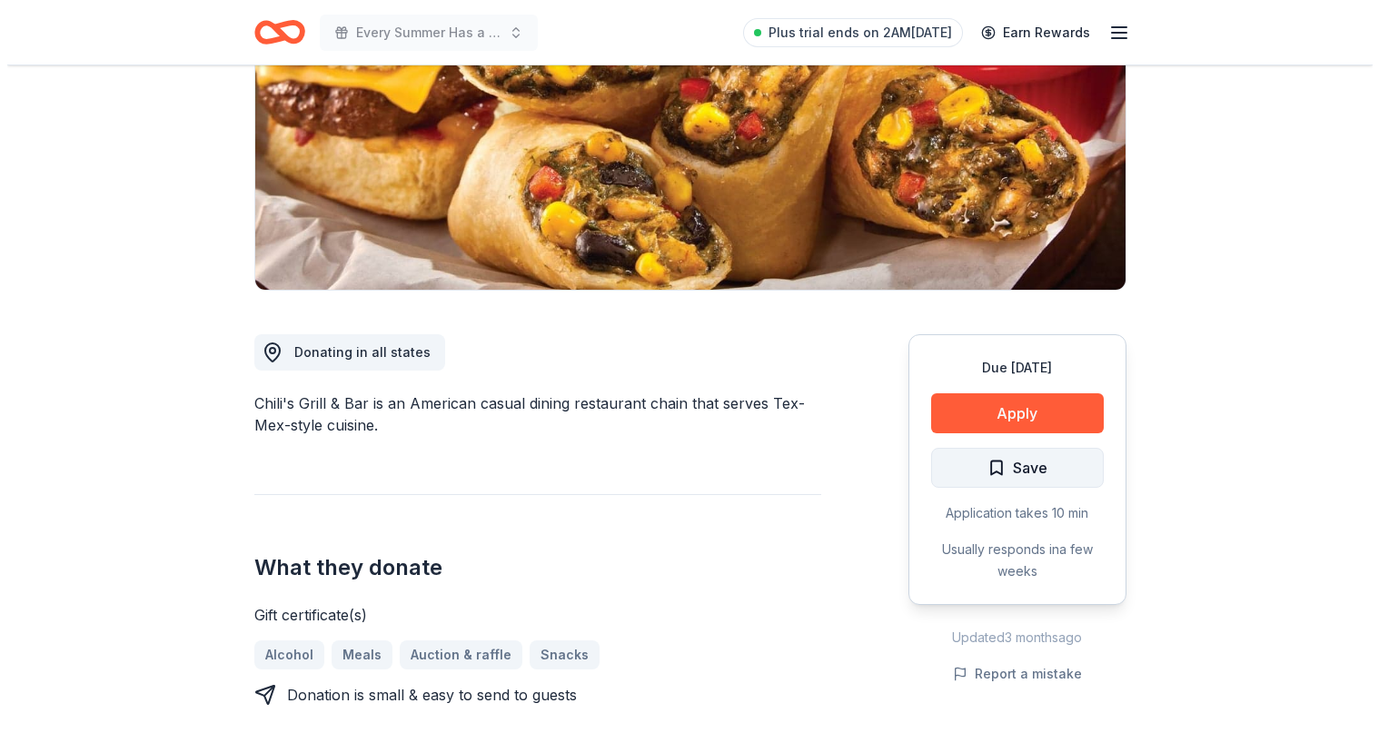
scroll to position [272, 0]
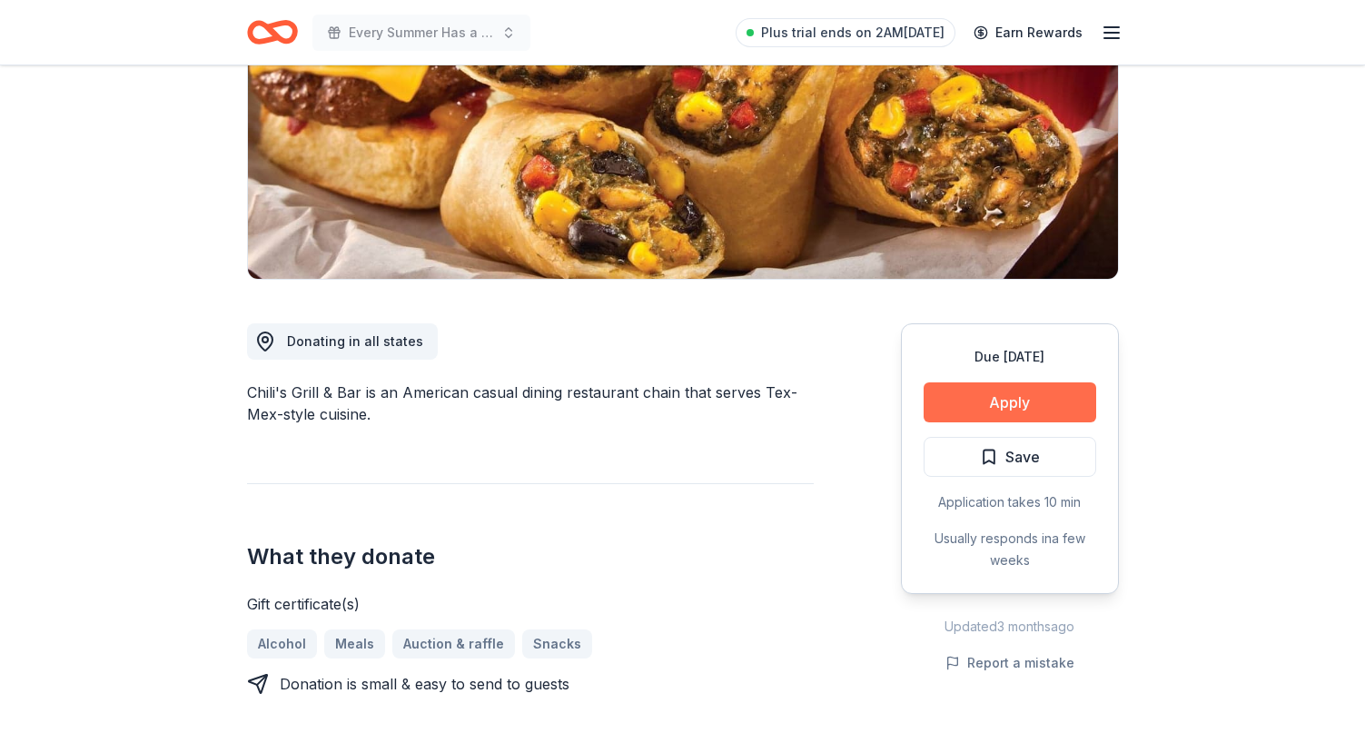
click at [996, 404] on button "Apply" at bounding box center [1010, 402] width 173 height 40
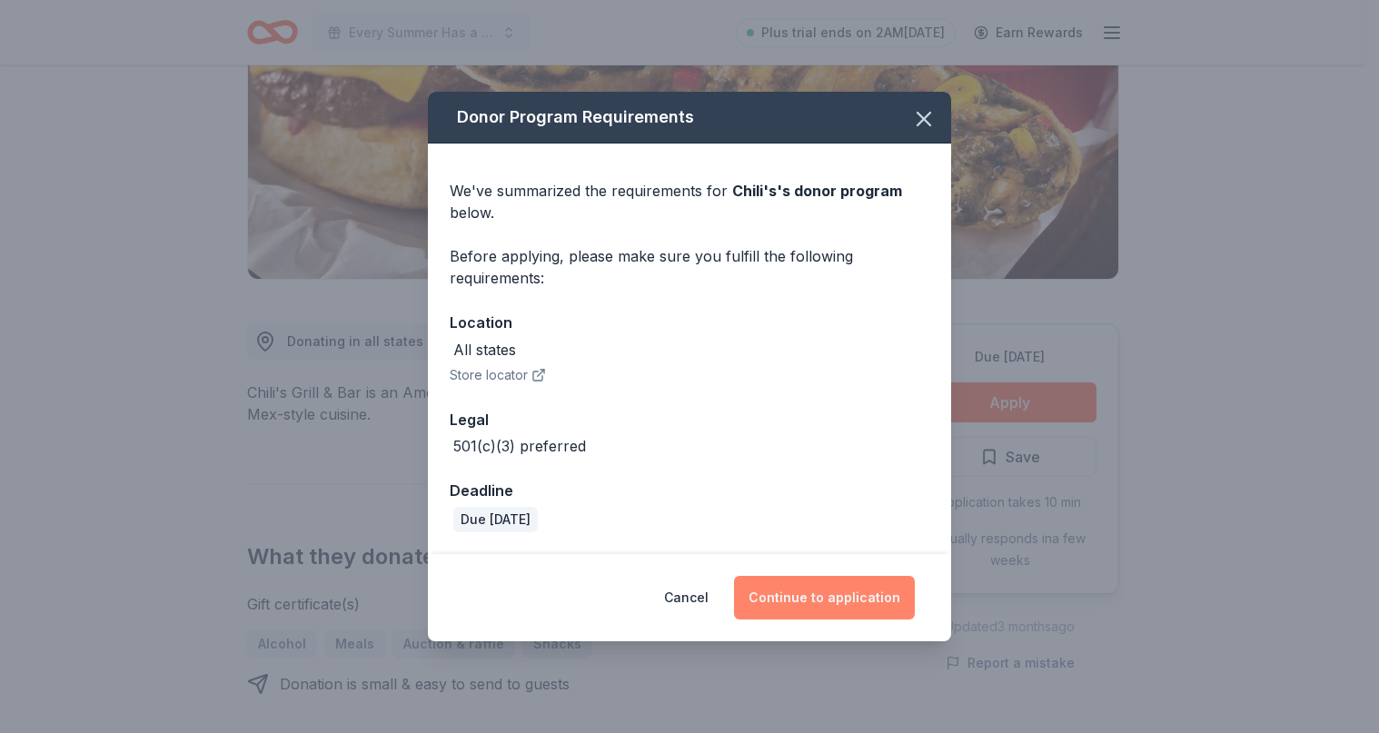
click at [823, 598] on button "Continue to application" at bounding box center [824, 598] width 181 height 44
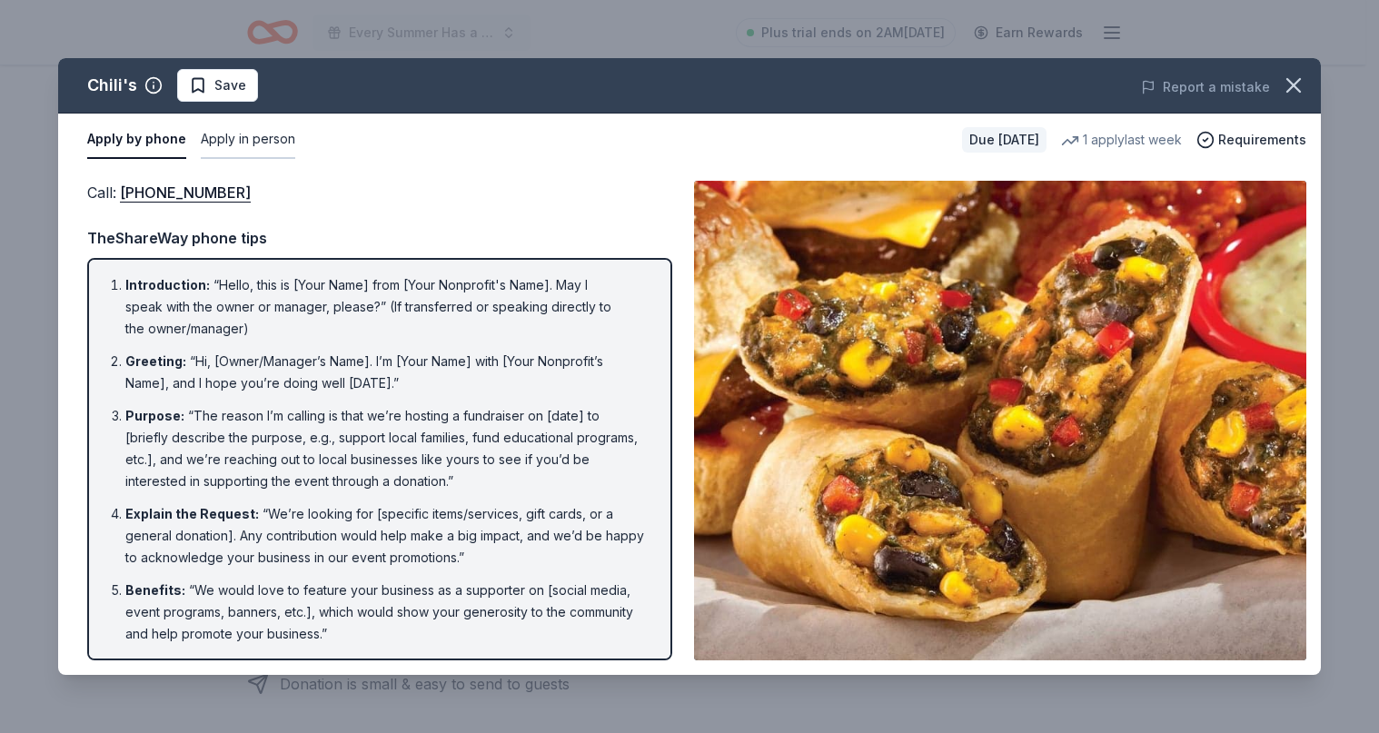
click at [262, 134] on button "Apply in person" at bounding box center [248, 140] width 94 height 38
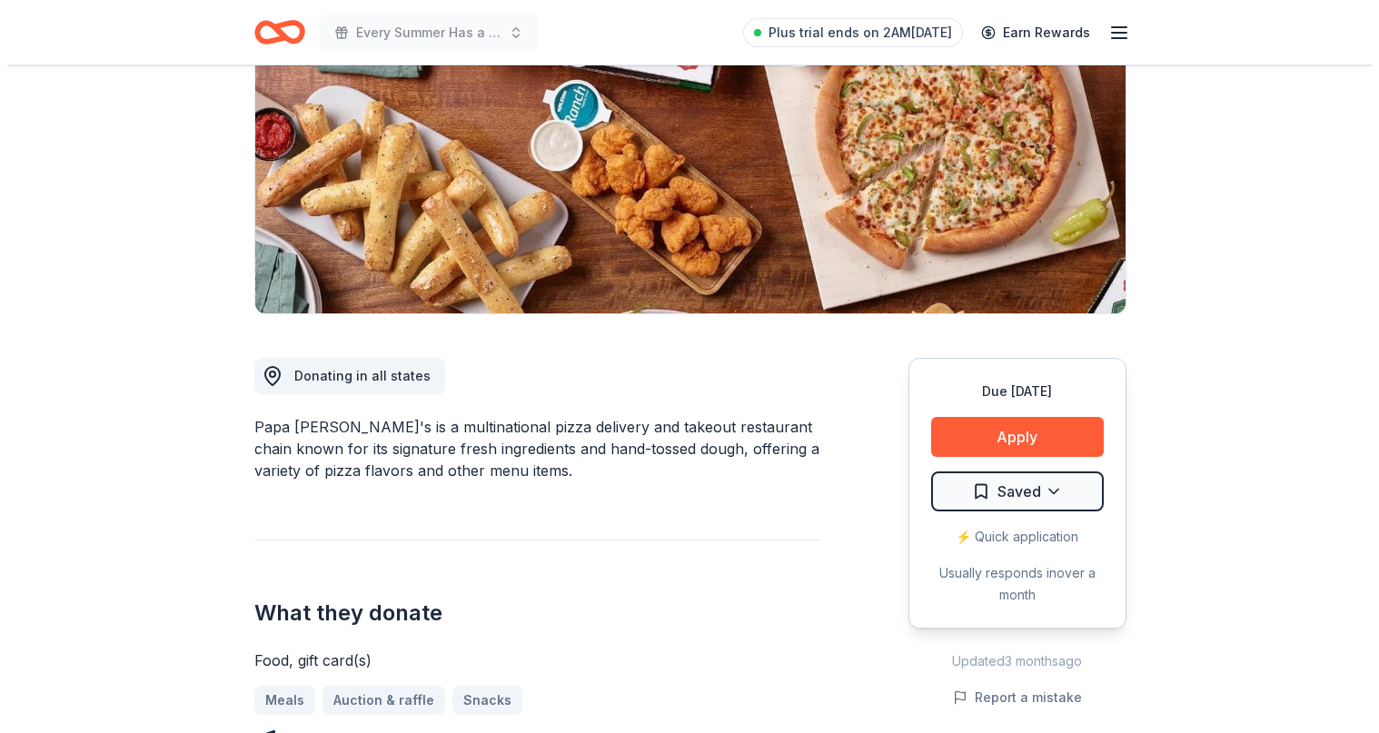
scroll to position [363, 0]
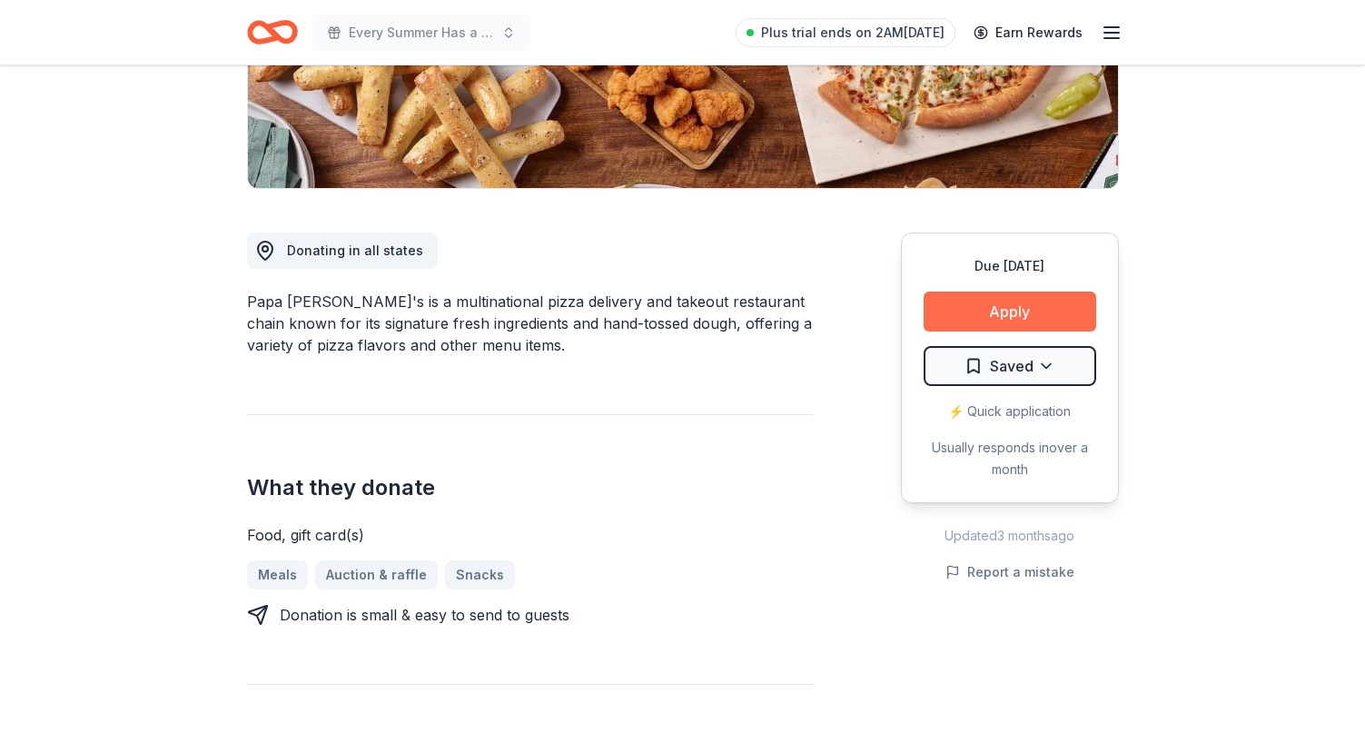
click at [1010, 314] on button "Apply" at bounding box center [1010, 312] width 173 height 40
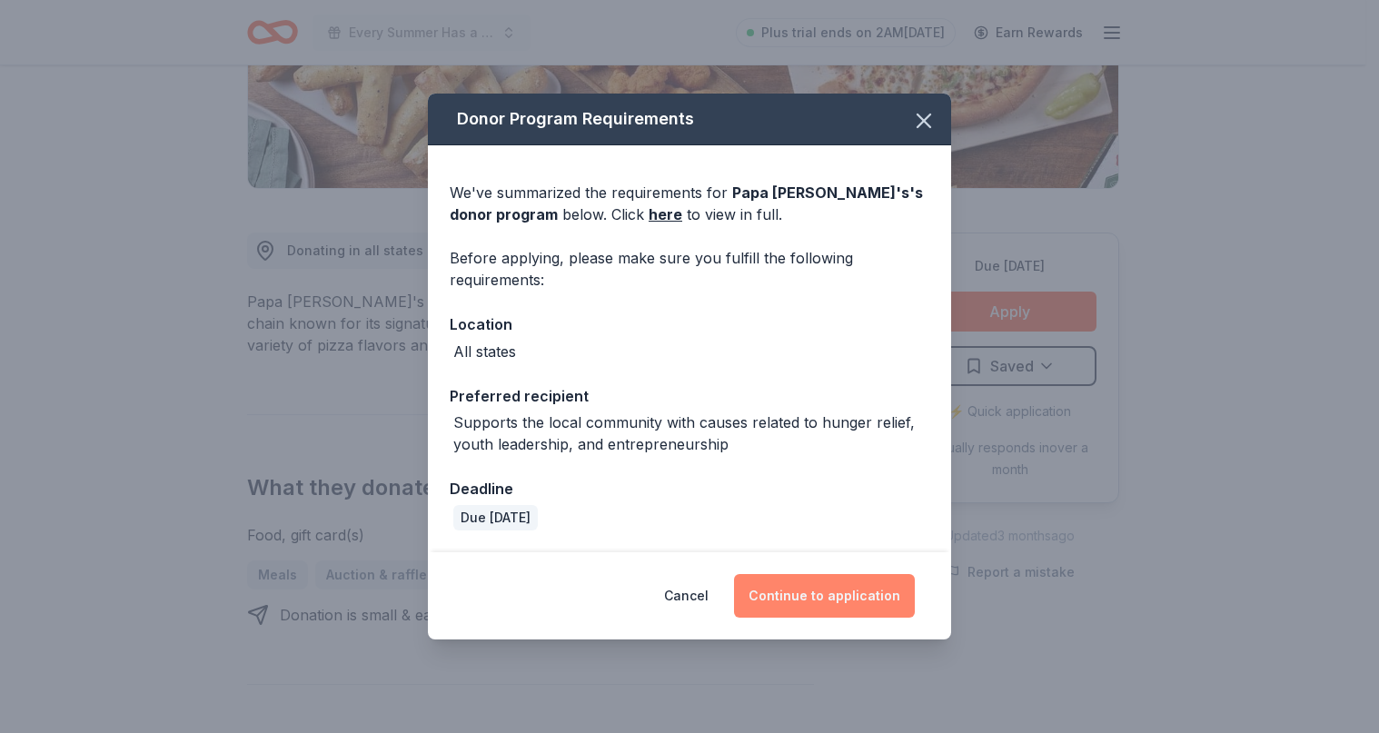
click at [826, 582] on button "Continue to application" at bounding box center [824, 596] width 181 height 44
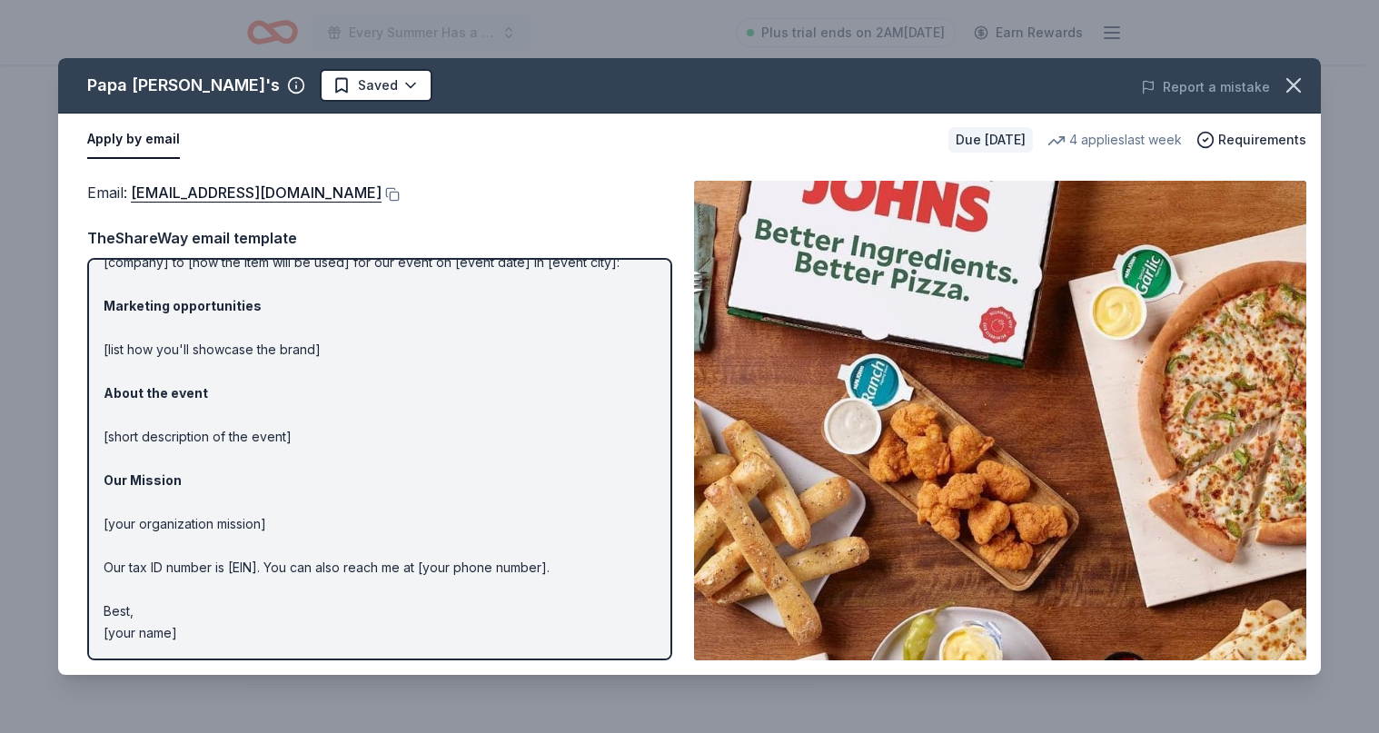
scroll to position [0, 0]
